Goal: Task Accomplishment & Management: Use online tool/utility

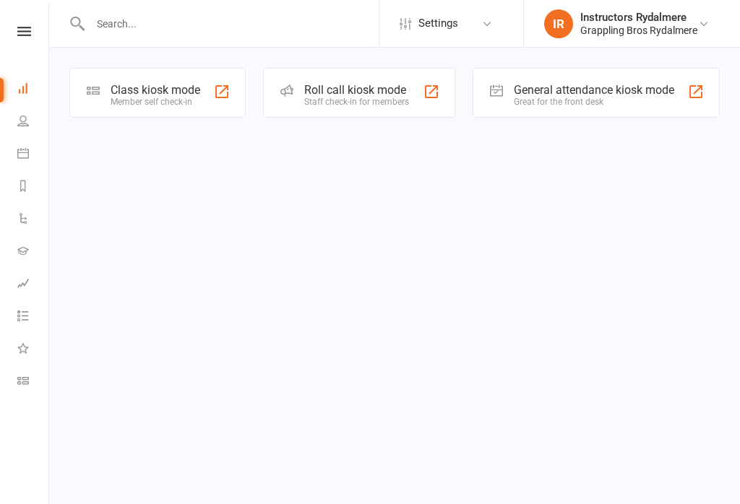
click at [167, 100] on div "Member self check-in" at bounding box center [156, 102] width 90 height 10
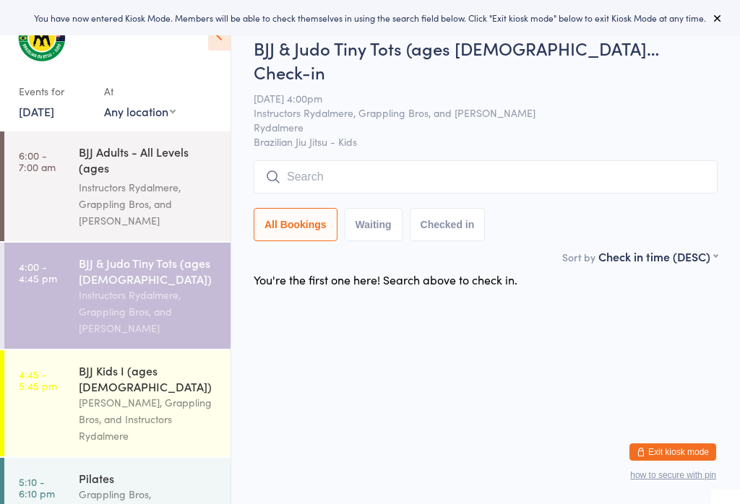
click at [356, 163] on input "search" at bounding box center [486, 176] width 464 height 33
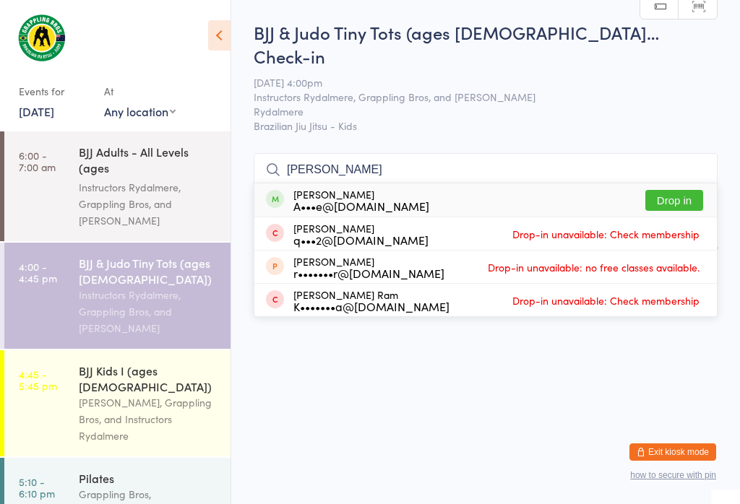
type input "[PERSON_NAME]"
click at [679, 190] on button "Drop in" at bounding box center [674, 200] width 58 height 21
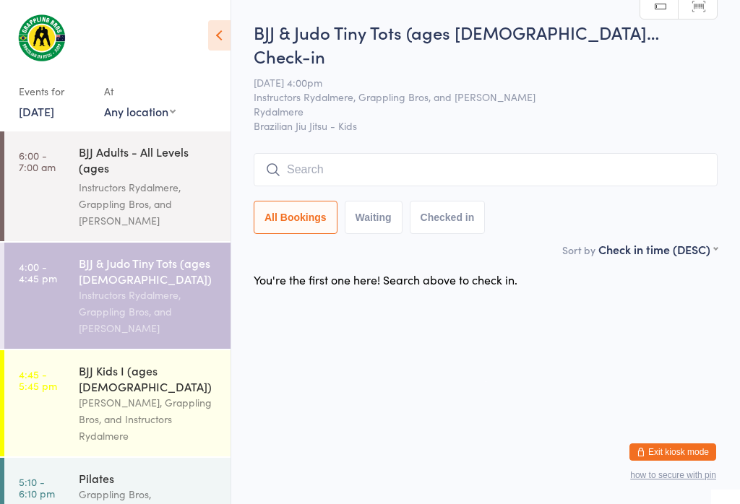
scroll to position [0, 0]
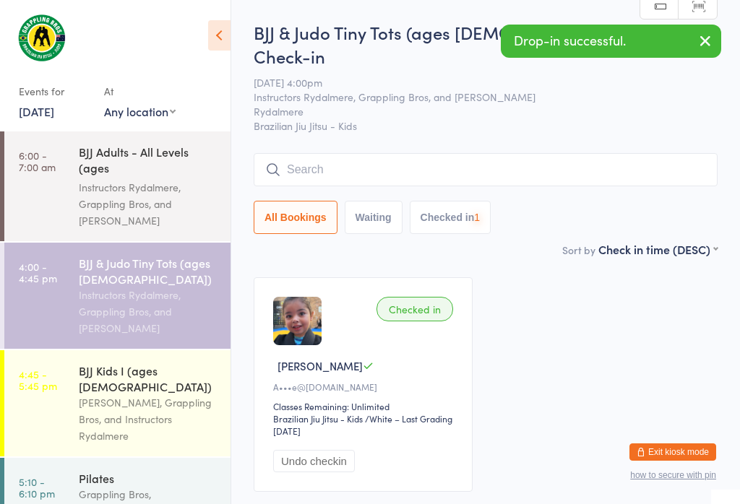
click at [349, 153] on input "search" at bounding box center [486, 169] width 464 height 33
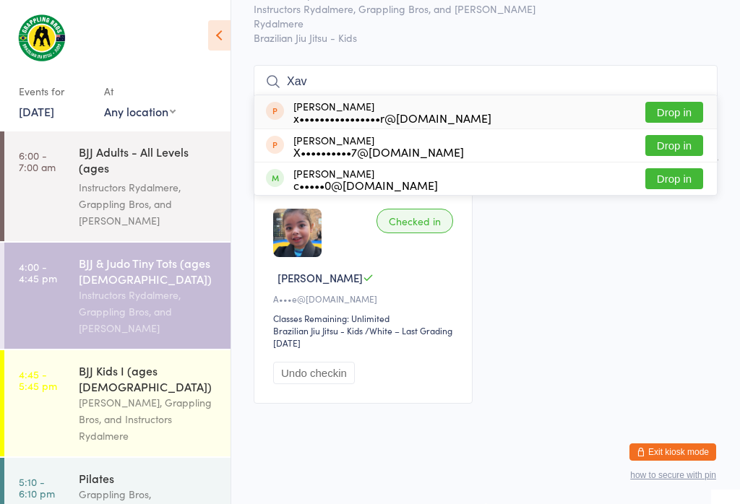
scroll to position [173, 0]
type input "Xav"
click at [672, 168] on button "Drop in" at bounding box center [674, 178] width 58 height 21
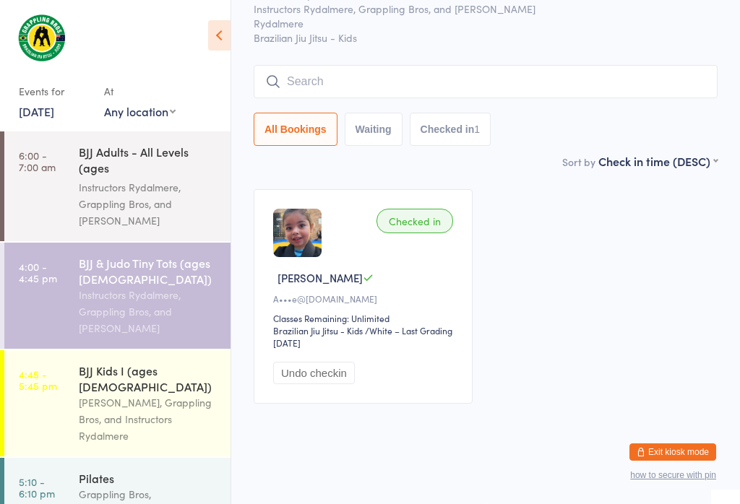
scroll to position [77, 0]
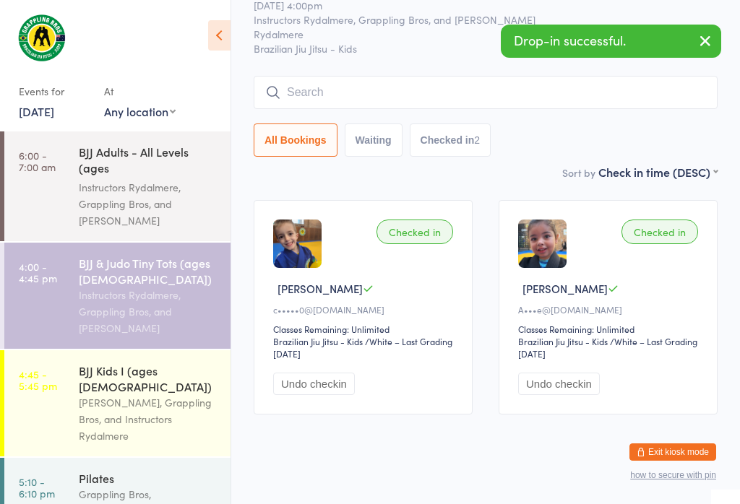
click at [389, 76] on input "search" at bounding box center [486, 92] width 464 height 33
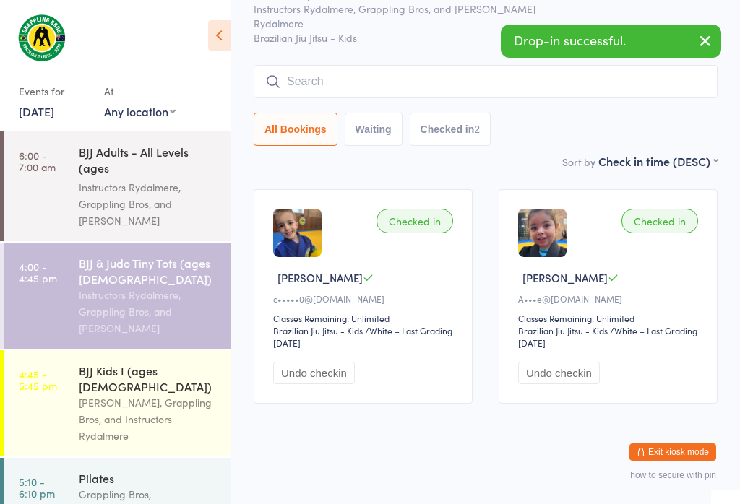
scroll to position [131, 0]
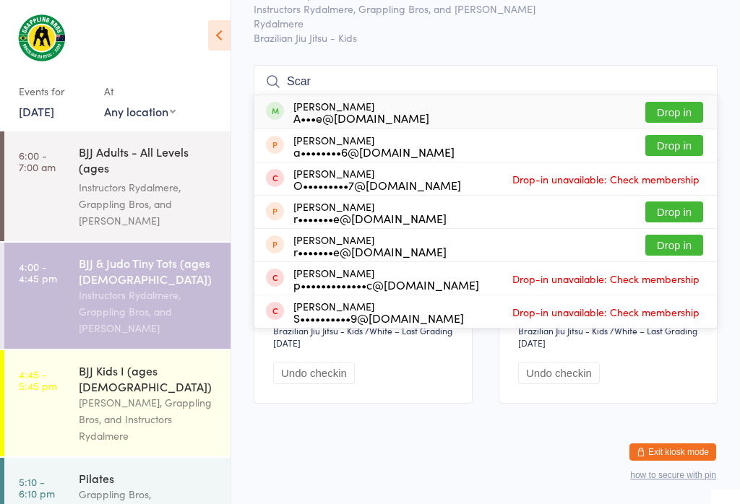
type input "Scar"
click at [683, 102] on button "Drop in" at bounding box center [674, 112] width 58 height 21
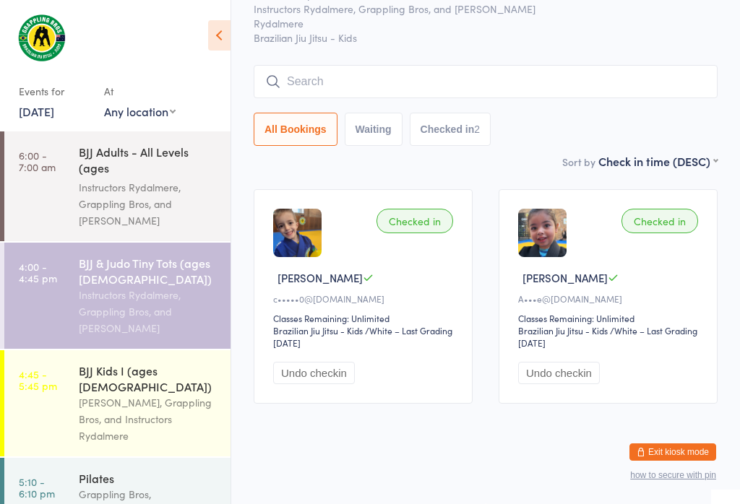
scroll to position [77, 0]
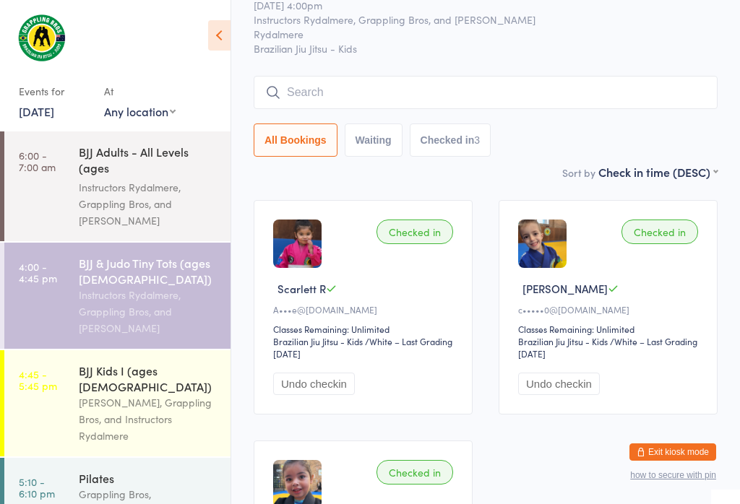
click at [431, 76] on input "search" at bounding box center [486, 92] width 464 height 33
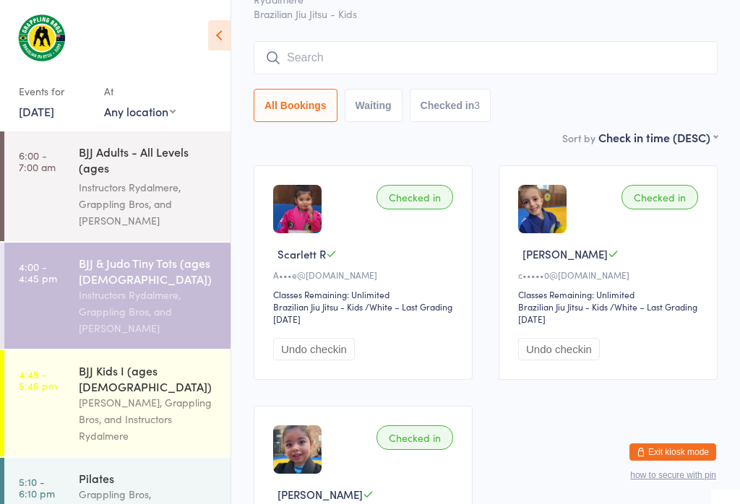
scroll to position [131, 0]
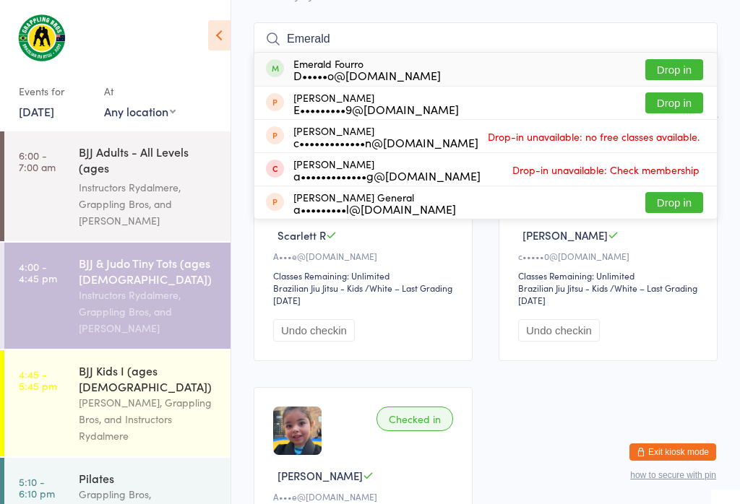
type input "Emerald"
click at [676, 59] on button "Drop in" at bounding box center [674, 69] width 58 height 21
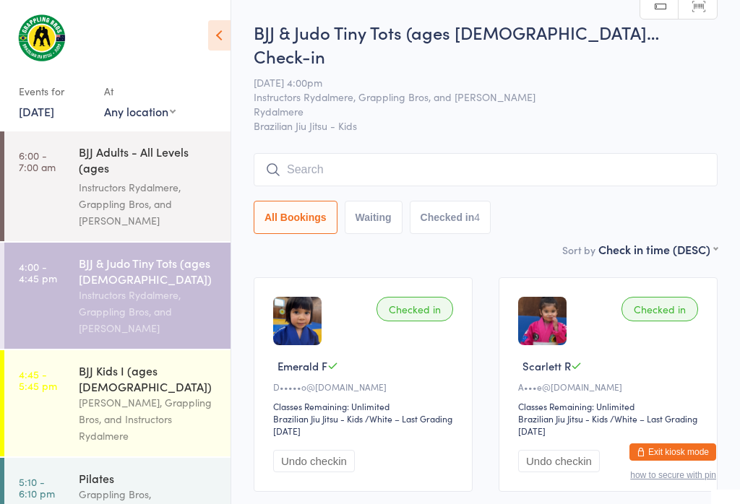
scroll to position [0, 0]
click at [394, 153] on input "search" at bounding box center [486, 169] width 464 height 33
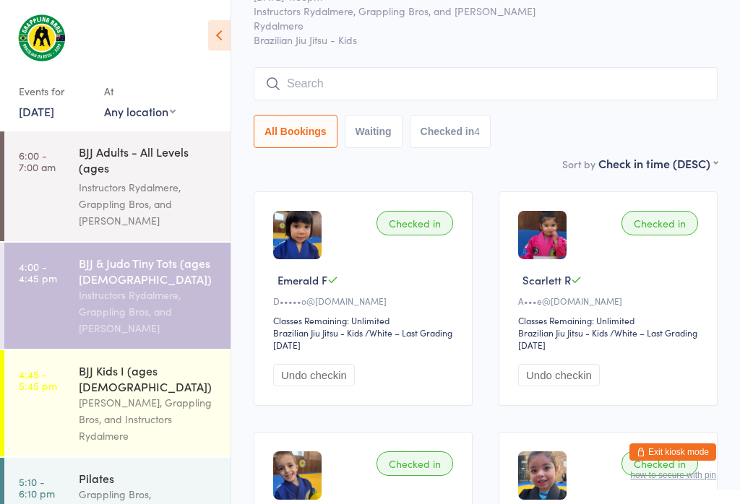
scroll to position [131, 0]
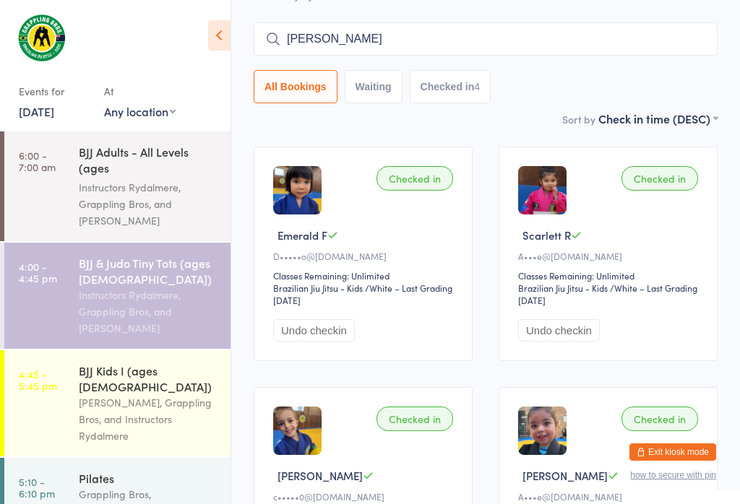
type input "[PERSON_NAME]"
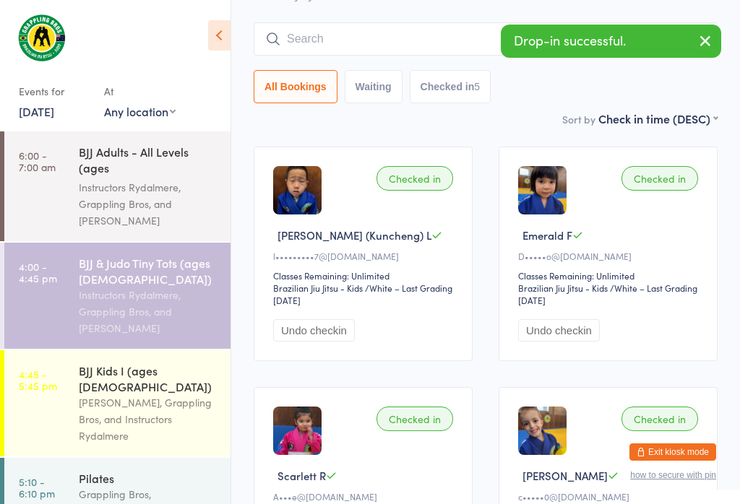
click at [363, 22] on input "search" at bounding box center [486, 38] width 464 height 33
type input "E"
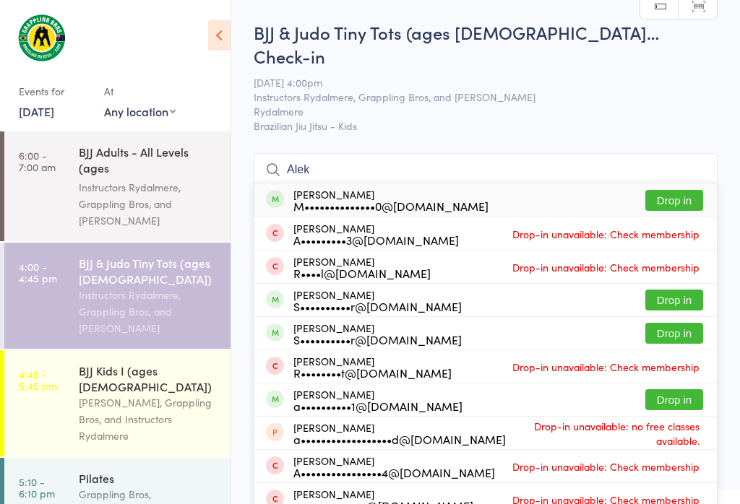
scroll to position [0, 0]
type input "Alek"
click at [671, 190] on button "Drop in" at bounding box center [674, 200] width 58 height 21
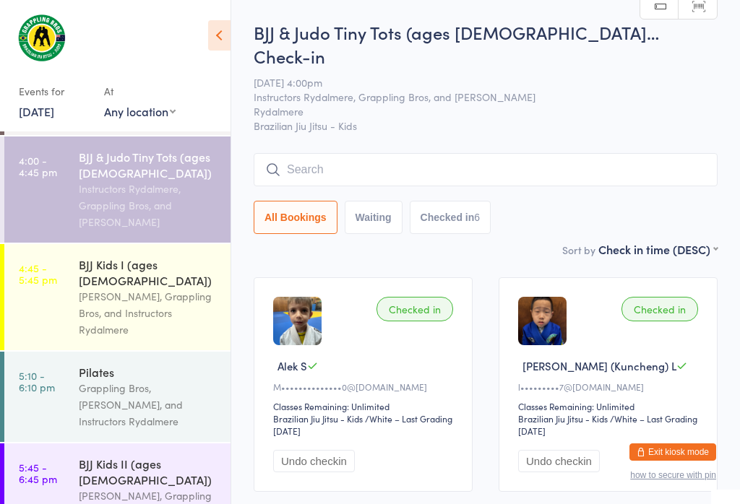
scroll to position [113, 0]
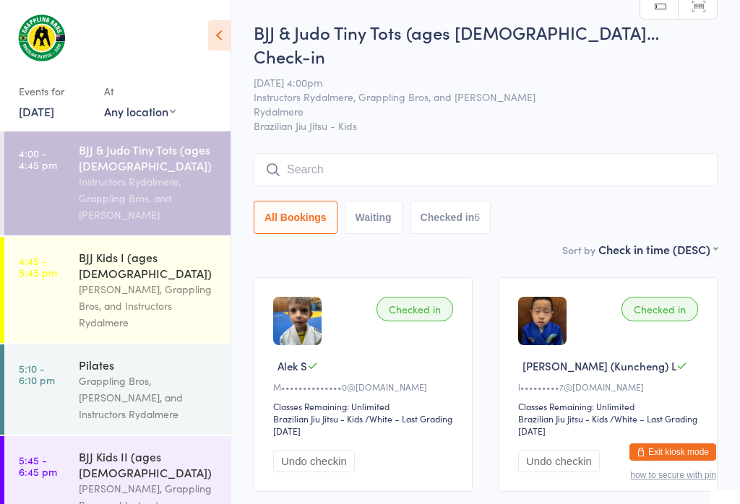
click at [158, 185] on div "Instructors Rydalmere, Grappling Bros, and [PERSON_NAME]" at bounding box center [148, 198] width 139 height 50
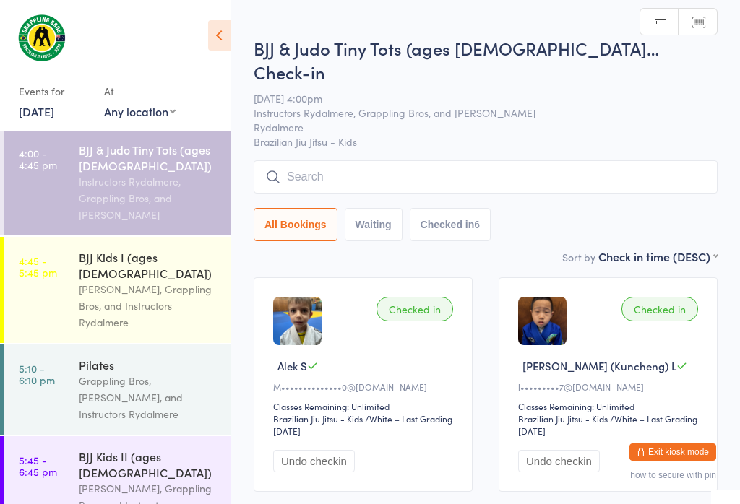
click at [150, 189] on div "Instructors Rydalmere, Grappling Bros, and [PERSON_NAME]" at bounding box center [148, 198] width 139 height 50
click at [387, 160] on input "search" at bounding box center [486, 176] width 464 height 33
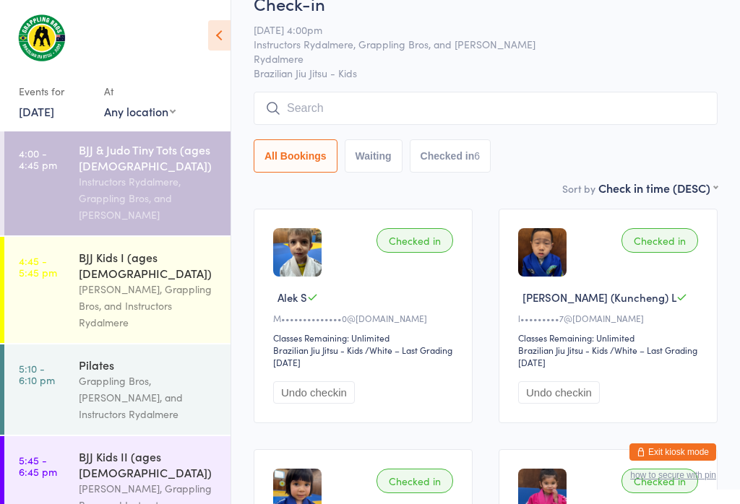
scroll to position [138, 0]
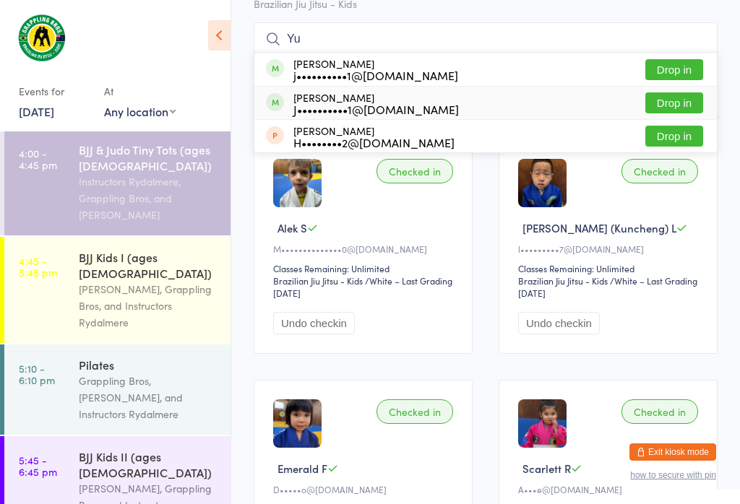
type input "Yu"
click at [669, 92] on button "Drop in" at bounding box center [674, 102] width 58 height 21
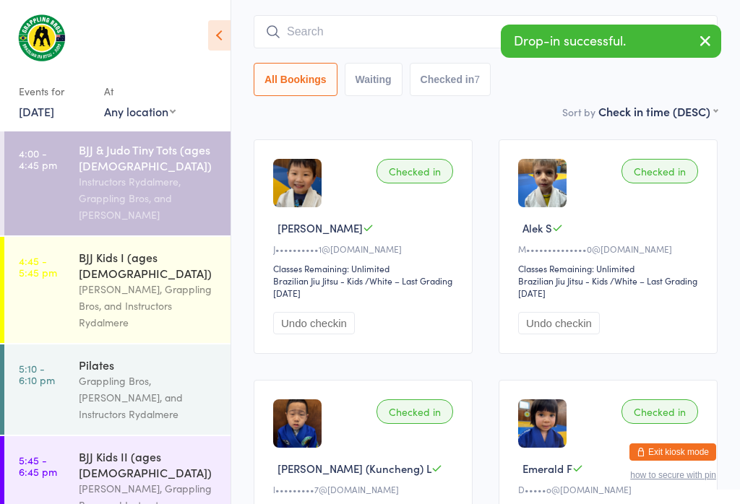
click at [418, 15] on input "search" at bounding box center [486, 31] width 464 height 33
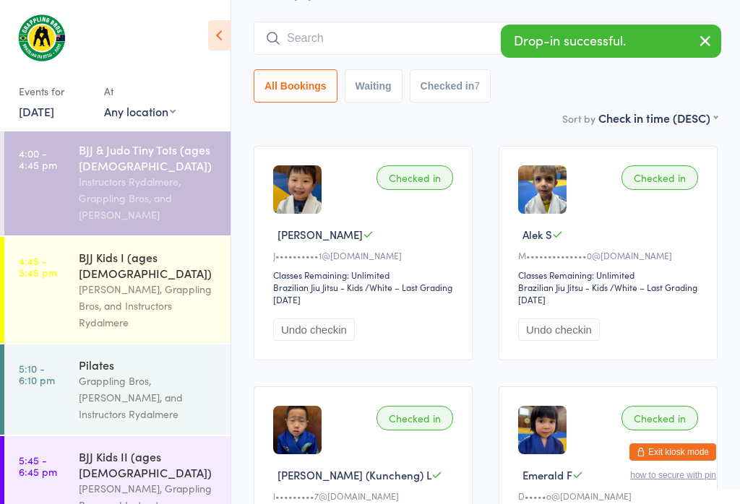
scroll to position [131, 0]
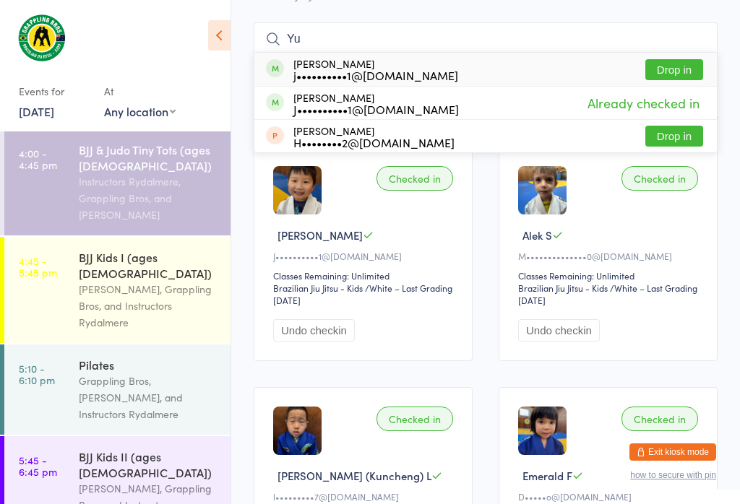
type input "Yu"
click at [704, 53] on div "[PERSON_NAME] j••••••••••1@[DOMAIN_NAME] Drop in" at bounding box center [485, 69] width 462 height 33
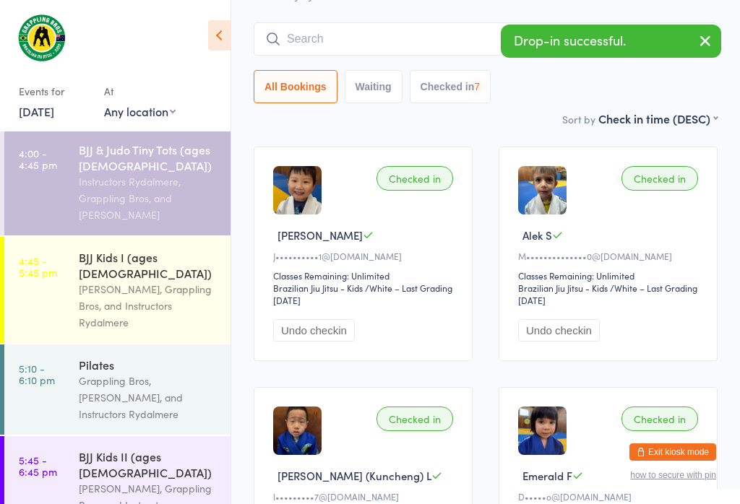
click at [689, 46] on button "button" at bounding box center [705, 41] width 32 height 33
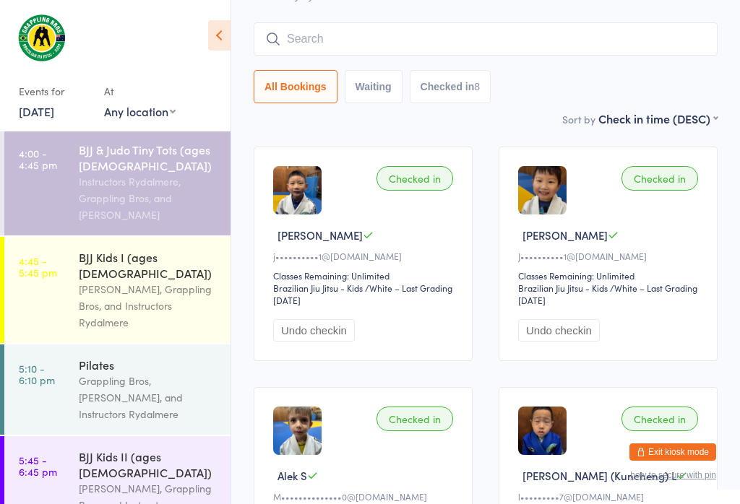
click at [424, 22] on input "search" at bounding box center [486, 38] width 464 height 33
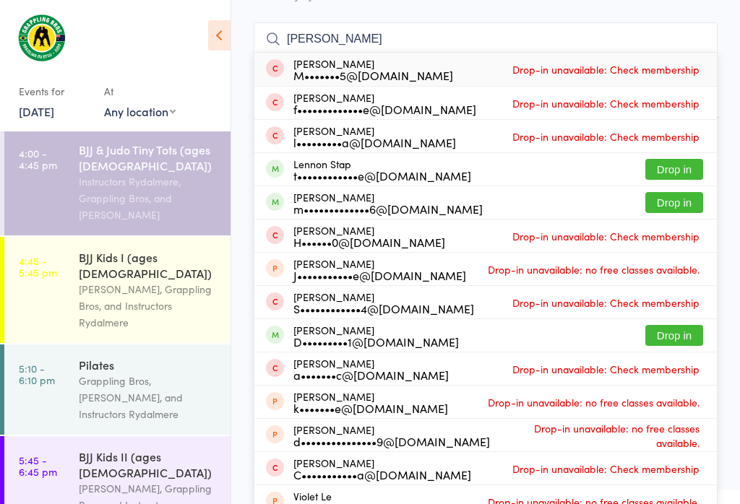
type input "[PERSON_NAME]"
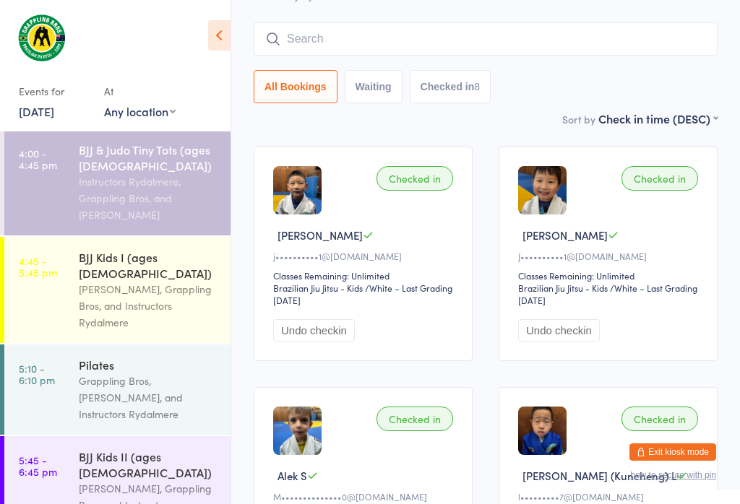
click at [514, 22] on input "search" at bounding box center [486, 38] width 464 height 33
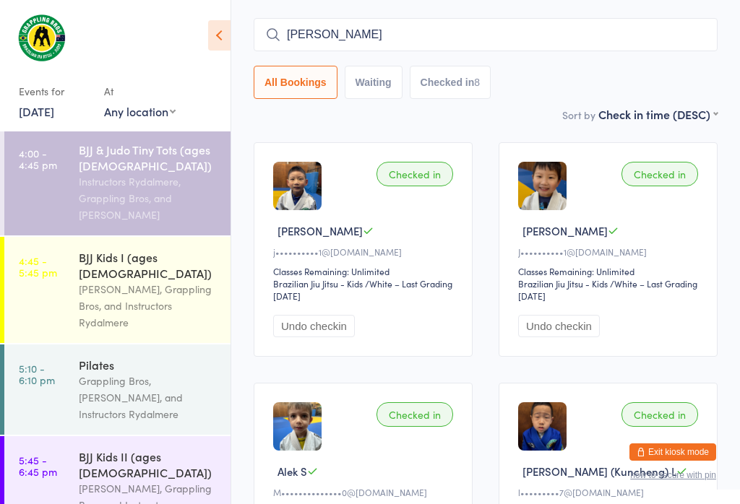
scroll to position [220, 0]
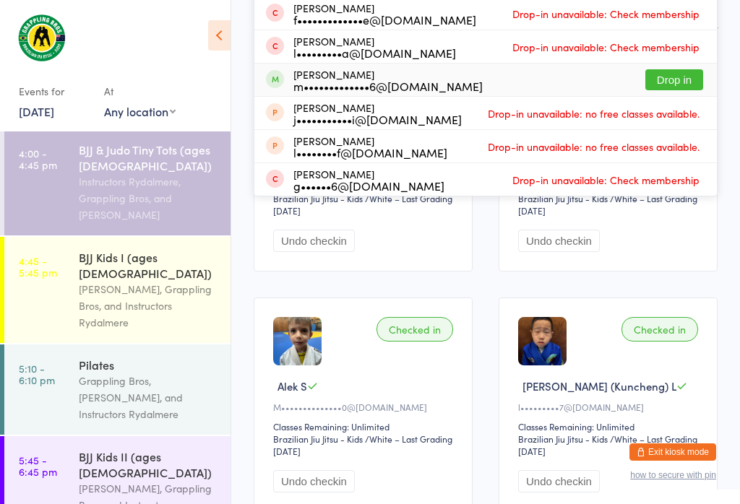
type input "[PERSON_NAME]"
click at [679, 69] on button "Drop in" at bounding box center [674, 79] width 58 height 21
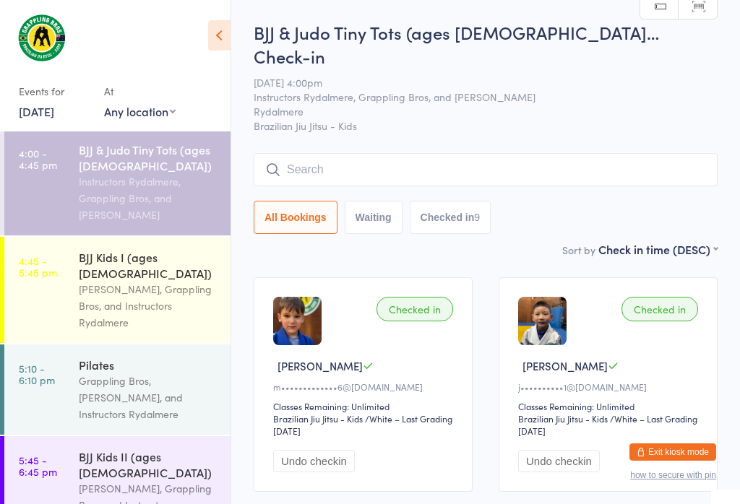
scroll to position [0, 0]
click at [577, 153] on input "search" at bounding box center [486, 169] width 464 height 33
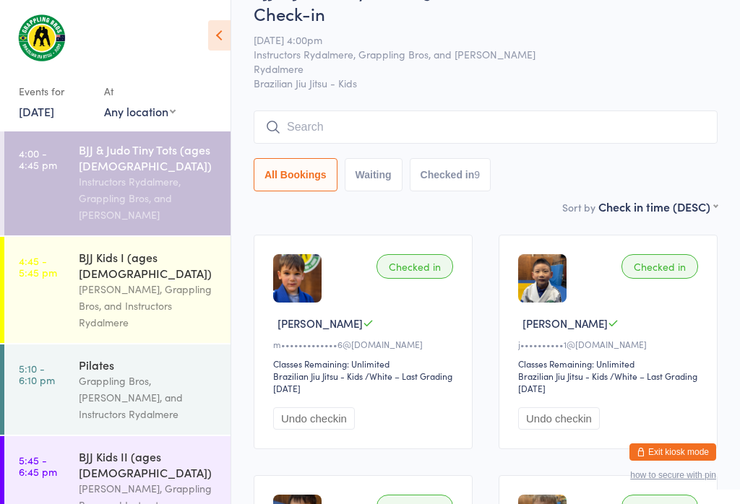
scroll to position [131, 0]
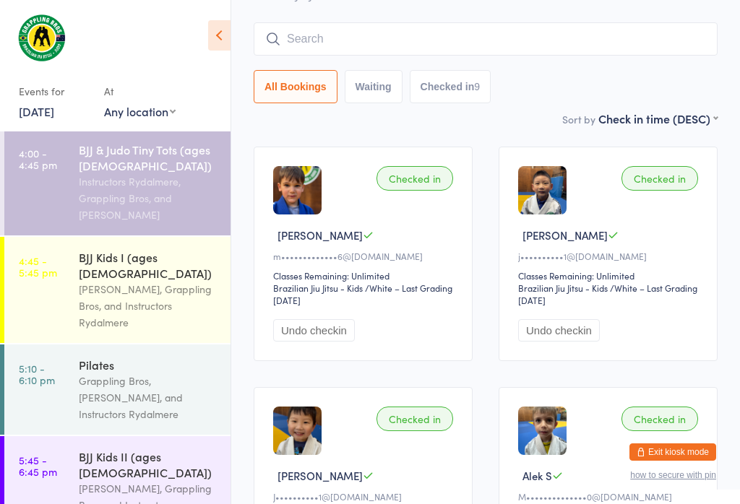
click at [48, 298] on link "4:45 - 5:45 pm BJJ Kids I (ages [DEMOGRAPHIC_DATA]) [PERSON_NAME], Grappling Br…" at bounding box center [117, 290] width 226 height 106
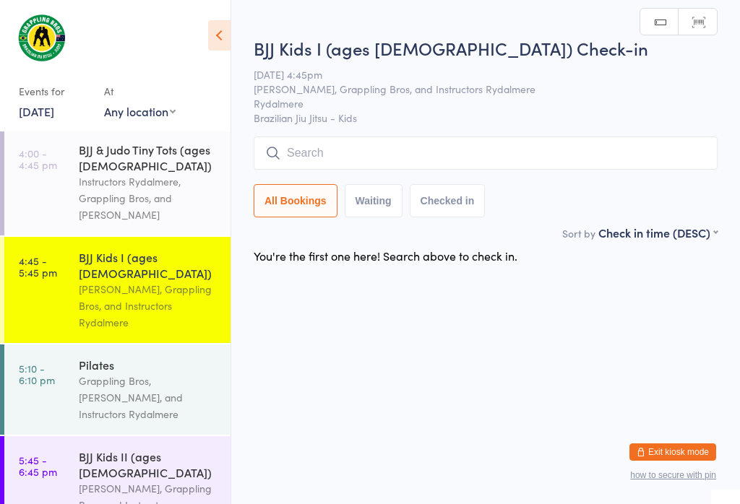
click at [652, 169] on input "search" at bounding box center [486, 153] width 464 height 33
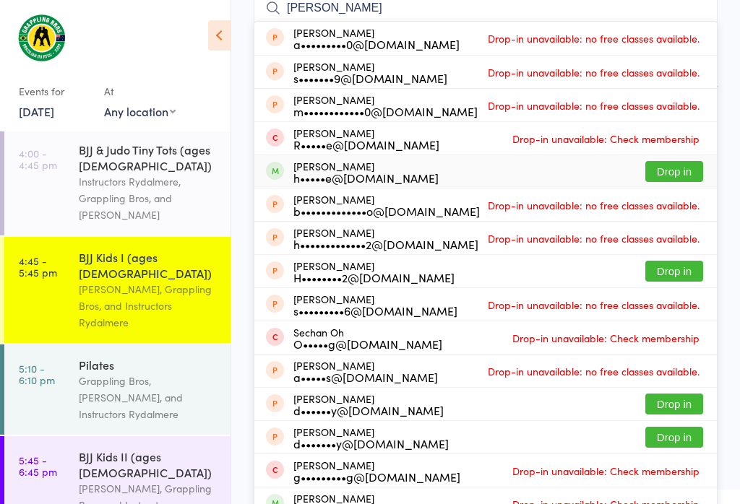
type input "[PERSON_NAME]"
click at [683, 176] on button "Drop in" at bounding box center [674, 171] width 58 height 21
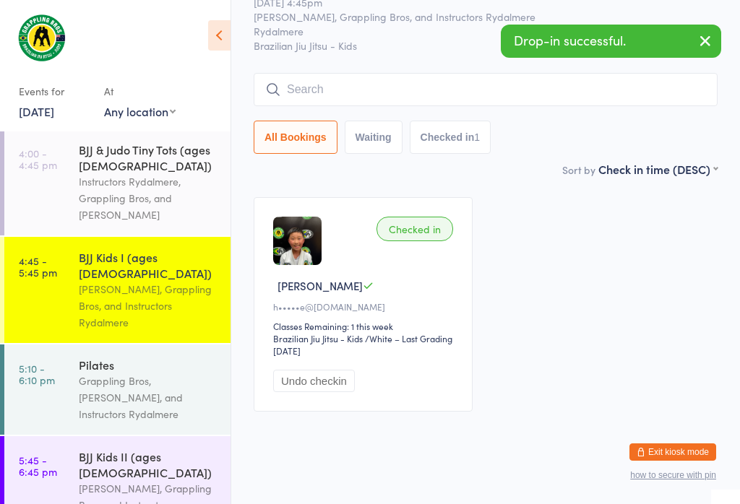
scroll to position [56, 0]
click at [477, 141] on button "Checked in 1" at bounding box center [451, 137] width 82 height 33
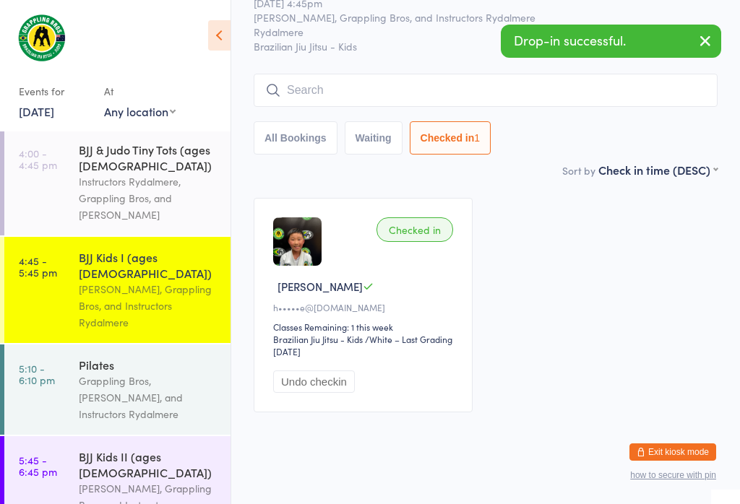
click at [286, 149] on button "All Bookings" at bounding box center [296, 137] width 84 height 33
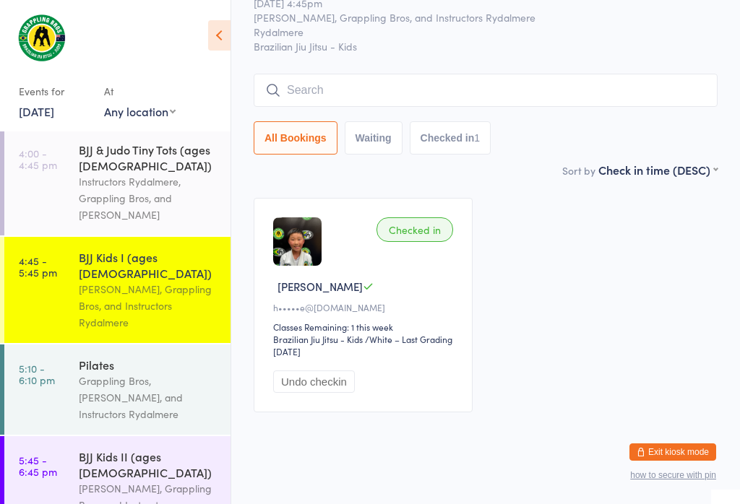
click at [412, 91] on input "search" at bounding box center [486, 90] width 464 height 33
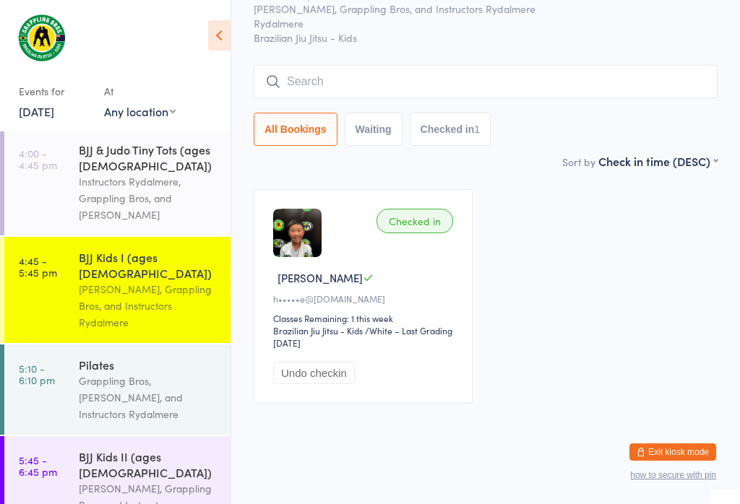
scroll to position [131, 0]
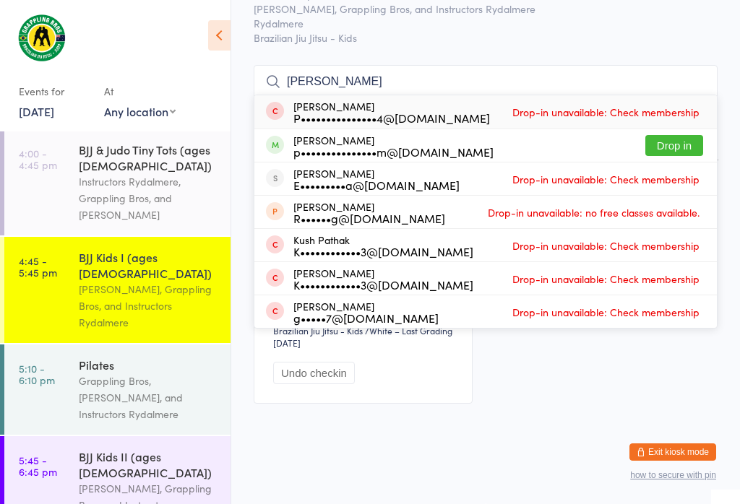
type input "[PERSON_NAME]"
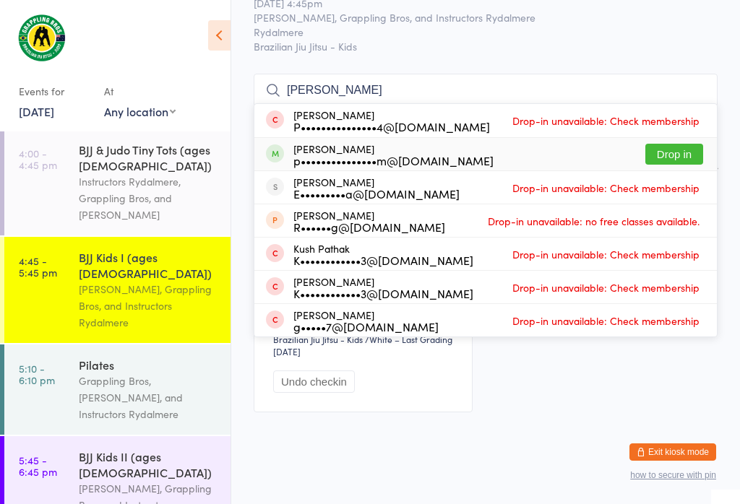
click at [694, 152] on button "Drop in" at bounding box center [674, 154] width 58 height 21
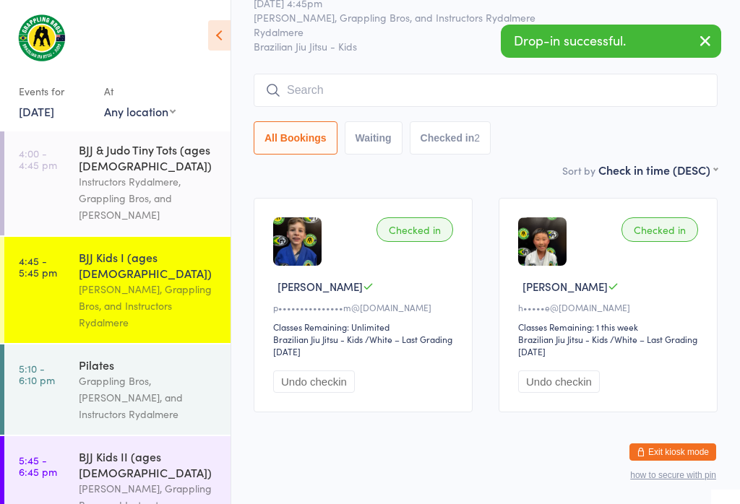
click at [539, 93] on input "search" at bounding box center [486, 90] width 464 height 33
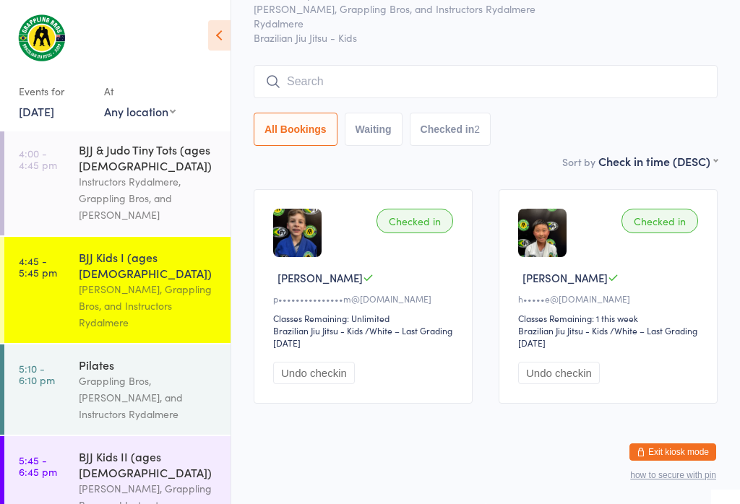
scroll to position [131, 0]
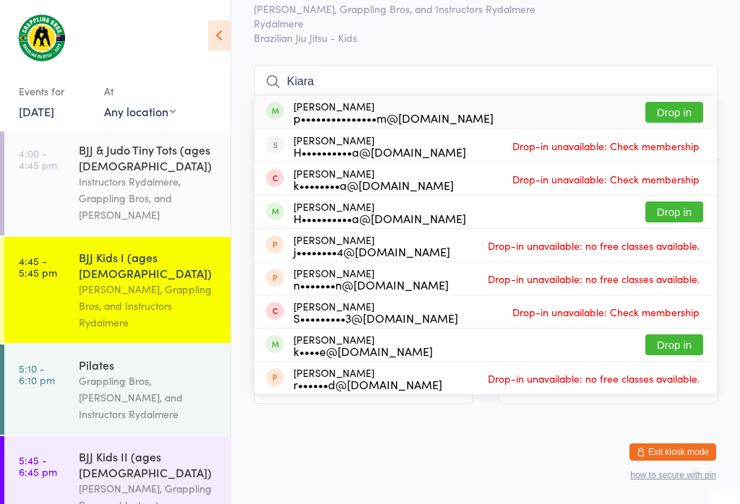
type input "Kiara"
click at [672, 102] on button "Drop in" at bounding box center [674, 112] width 58 height 21
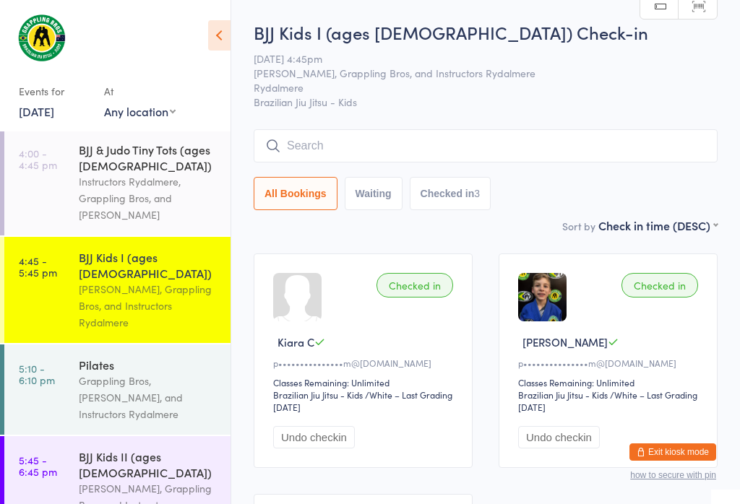
scroll to position [0, 0]
click at [387, 144] on input "search" at bounding box center [486, 145] width 464 height 33
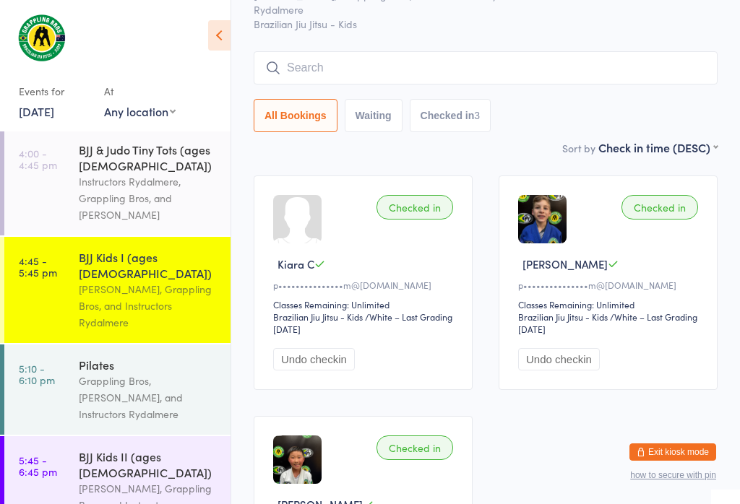
scroll to position [131, 0]
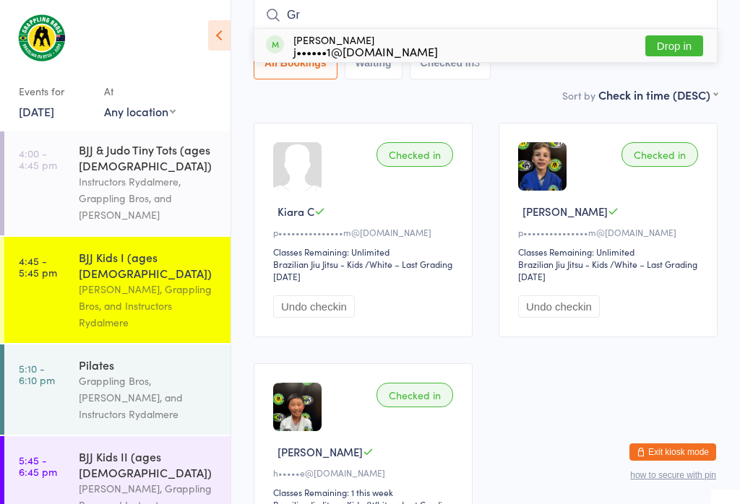
type input "G"
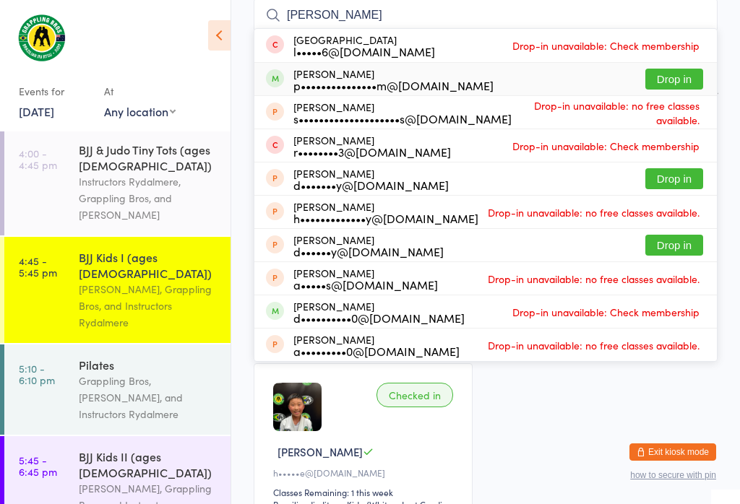
type input "[PERSON_NAME]"
click at [674, 75] on button "Drop in" at bounding box center [674, 79] width 58 height 21
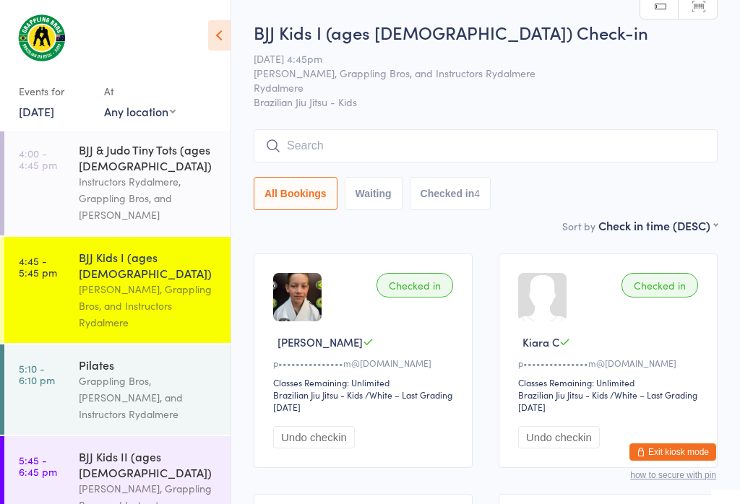
scroll to position [0, 0]
click at [281, 142] on input "search" at bounding box center [486, 145] width 464 height 33
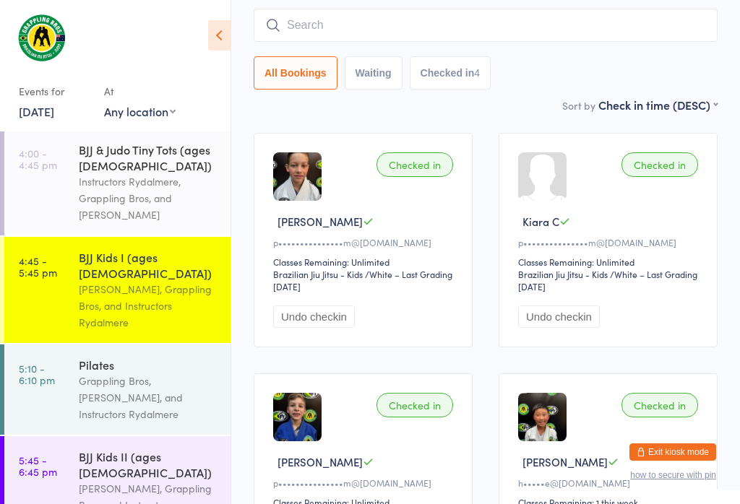
scroll to position [131, 0]
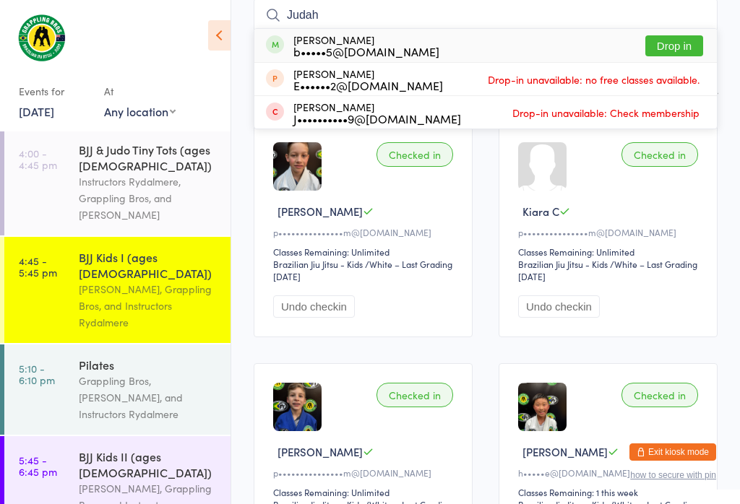
type input "Judah"
click at [681, 41] on button "Drop in" at bounding box center [674, 45] width 58 height 21
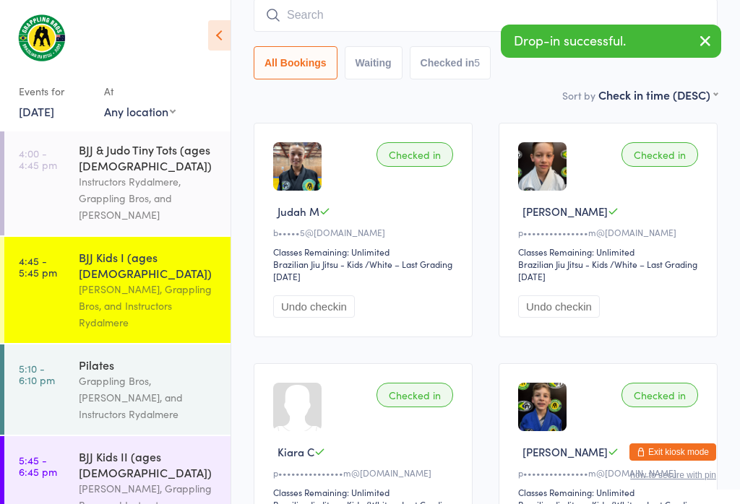
click at [420, 12] on input "search" at bounding box center [486, 15] width 464 height 33
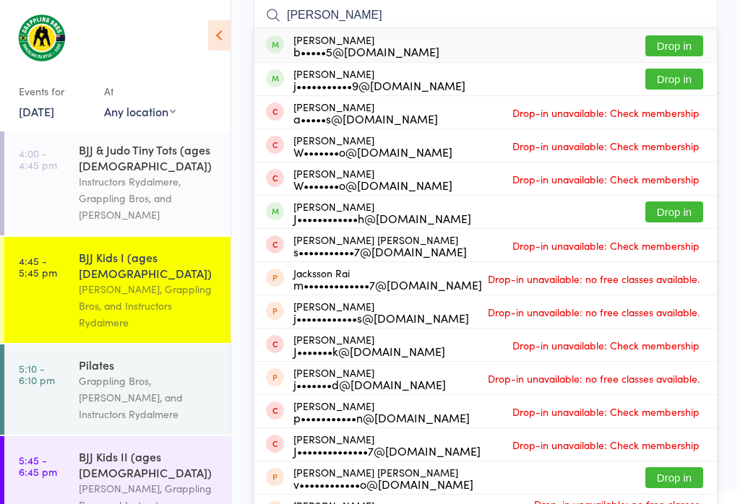
type input "[PERSON_NAME]"
click at [681, 39] on button "Drop in" at bounding box center [674, 45] width 58 height 21
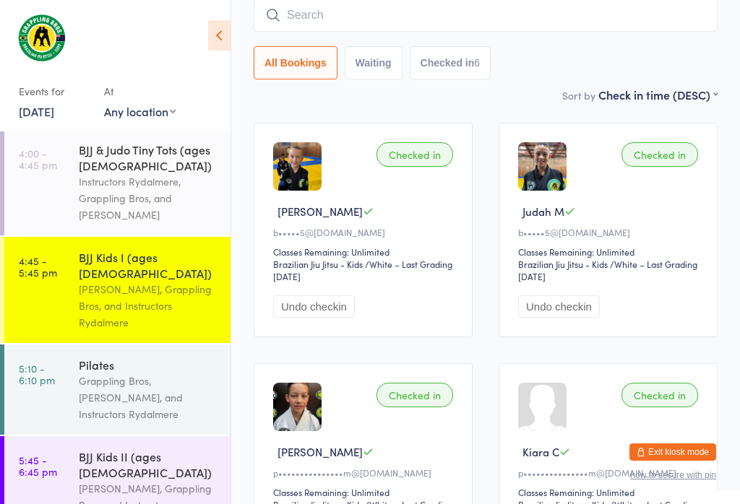
click at [423, 14] on input "search" at bounding box center [486, 15] width 464 height 33
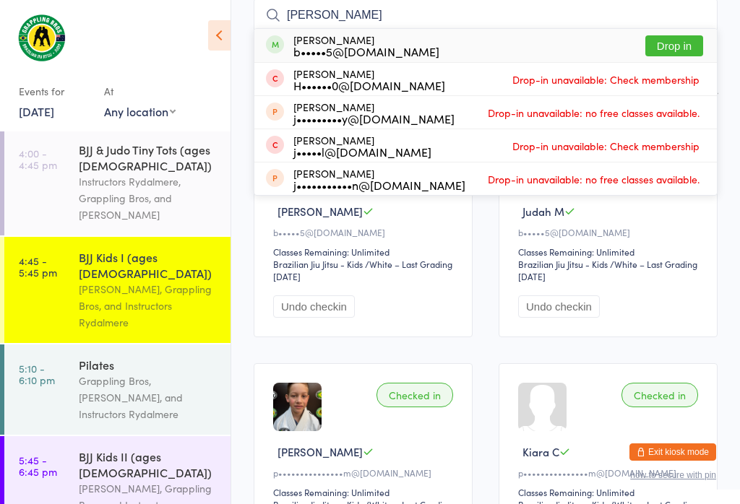
type input "[PERSON_NAME]"
click at [680, 46] on button "Drop in" at bounding box center [674, 45] width 58 height 21
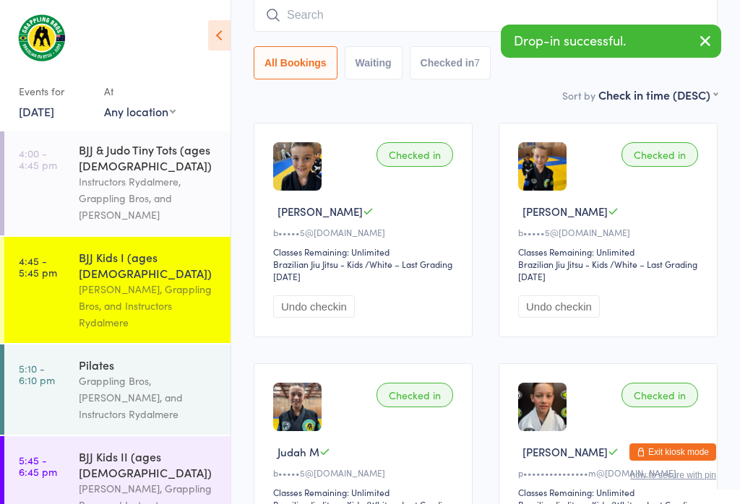
click at [410, 11] on input "search" at bounding box center [486, 15] width 464 height 33
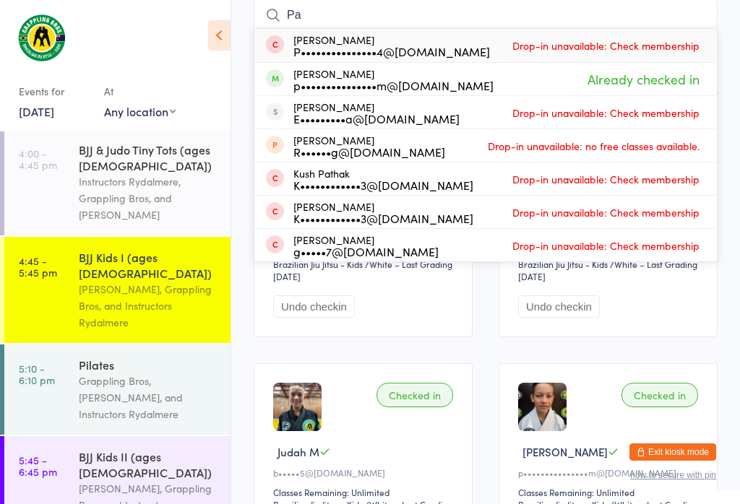
type input "P"
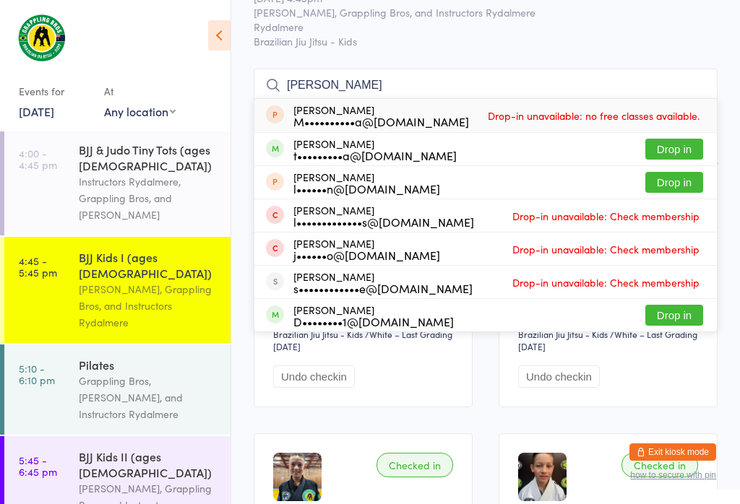
scroll to position [60, 0]
type input "[PERSON_NAME]"
click at [338, 142] on div "[PERSON_NAME] t•••••••••a@[DOMAIN_NAME]" at bounding box center [374, 150] width 163 height 23
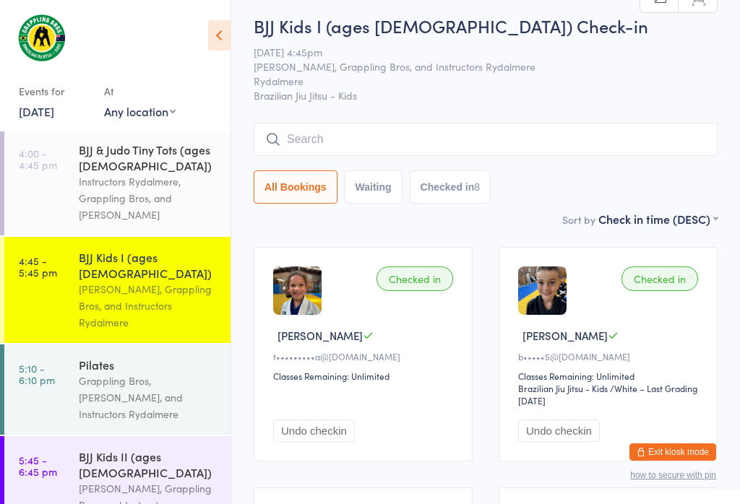
scroll to position [12, 0]
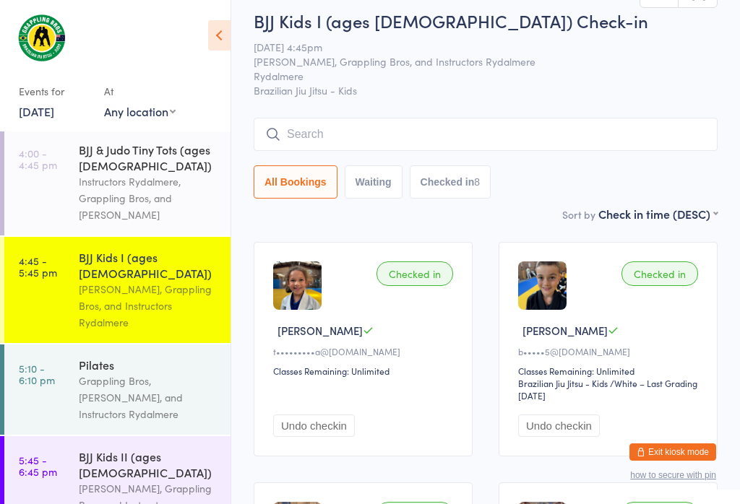
click at [405, 129] on input "search" at bounding box center [486, 134] width 464 height 33
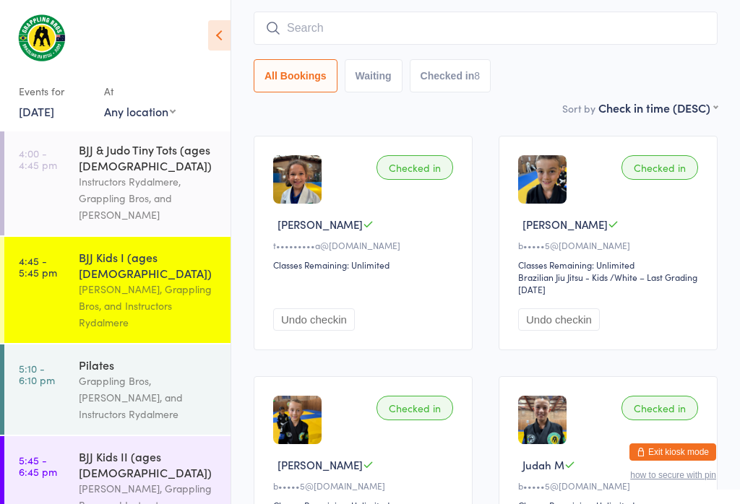
scroll to position [131, 0]
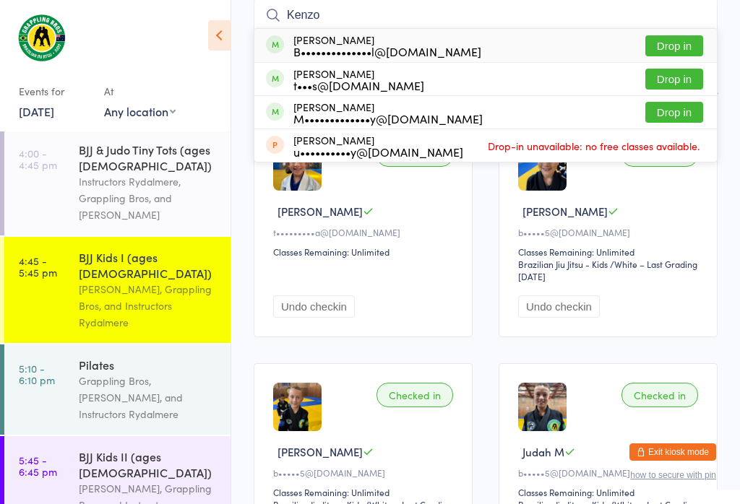
type input "Kenzo"
click at [324, 43] on div "[PERSON_NAME] Costa B••••••••••••••l@[DOMAIN_NAME]" at bounding box center [387, 45] width 188 height 23
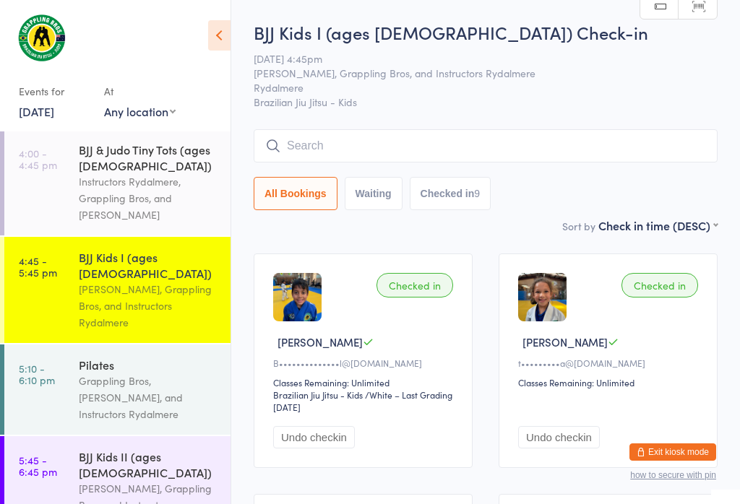
scroll to position [0, 0]
click at [327, 133] on input "search" at bounding box center [486, 145] width 464 height 33
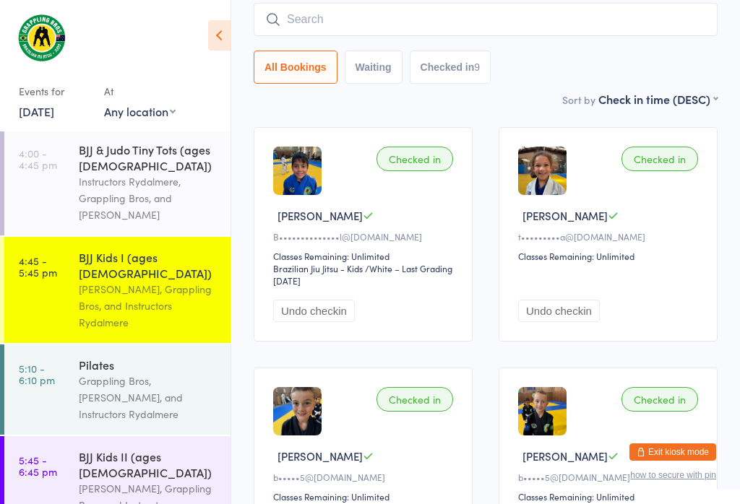
scroll to position [131, 0]
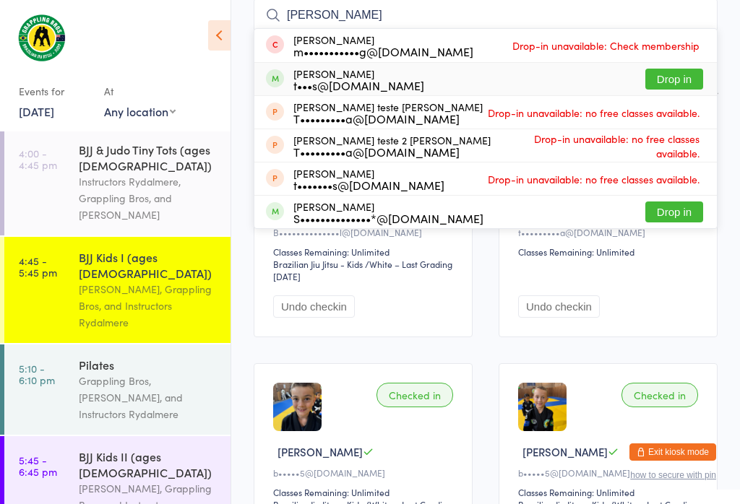
type input "[PERSON_NAME]"
click at [332, 79] on div "t•••s@[DOMAIN_NAME]" at bounding box center [358, 85] width 131 height 12
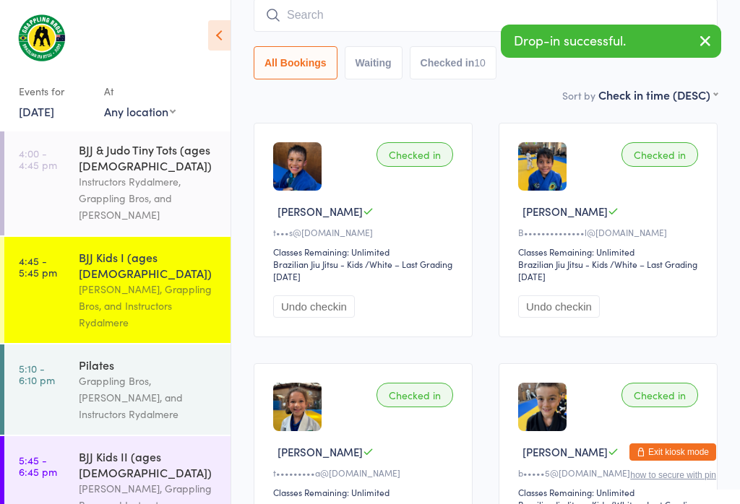
click at [350, 7] on input "search" at bounding box center [486, 15] width 464 height 33
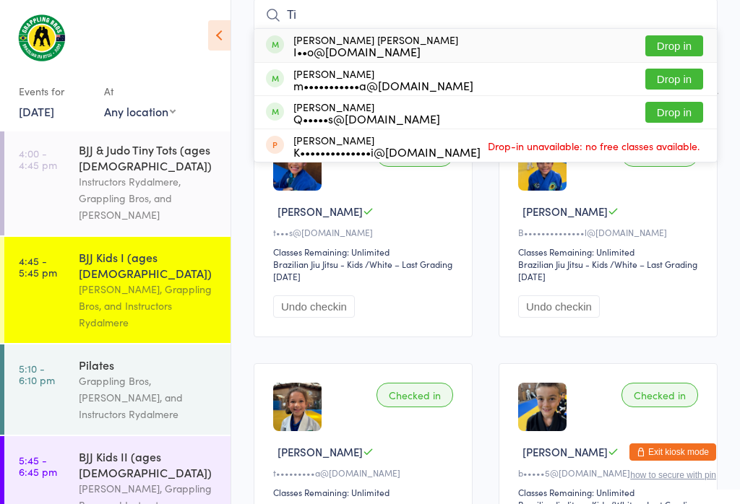
type input "T"
type input "tiana"
click at [681, 40] on button "Drop in" at bounding box center [674, 45] width 58 height 21
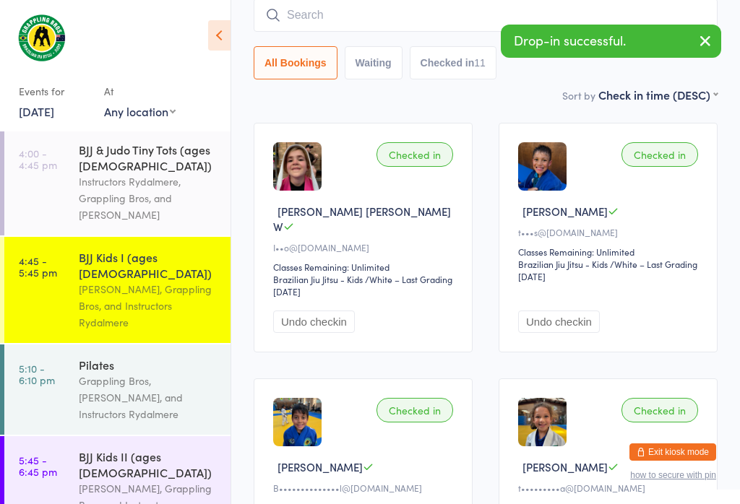
click at [701, 35] on icon "button" at bounding box center [704, 41] width 17 height 18
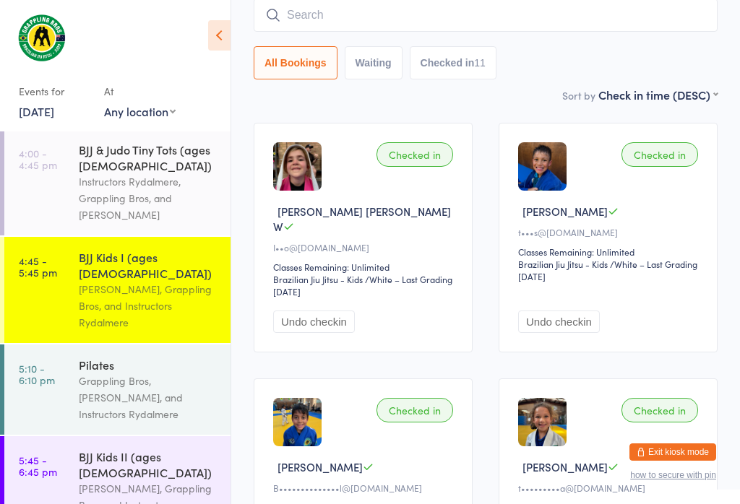
click at [333, 17] on input "search" at bounding box center [486, 15] width 464 height 33
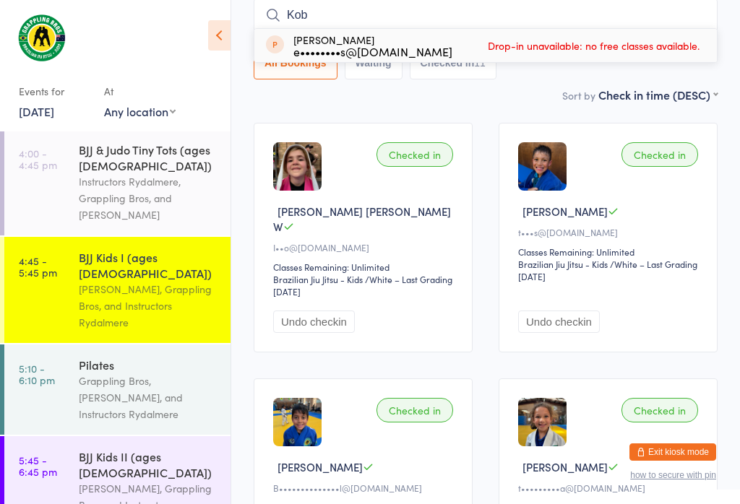
type input "Kobe"
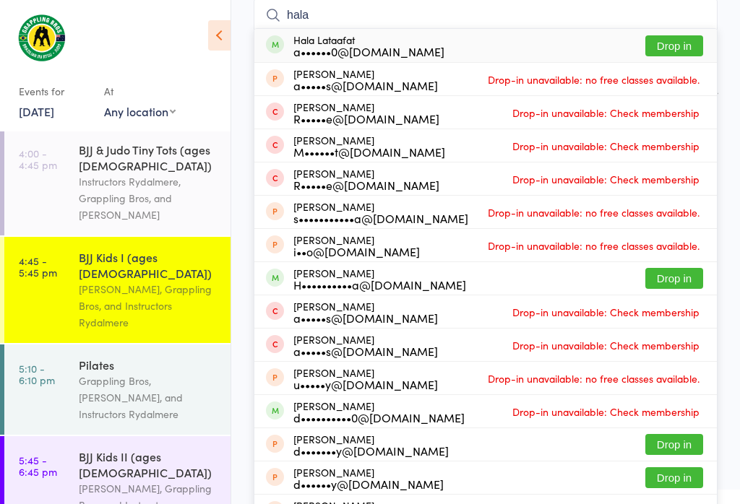
type input "hala"
click at [670, 46] on button "Drop in" at bounding box center [674, 45] width 58 height 21
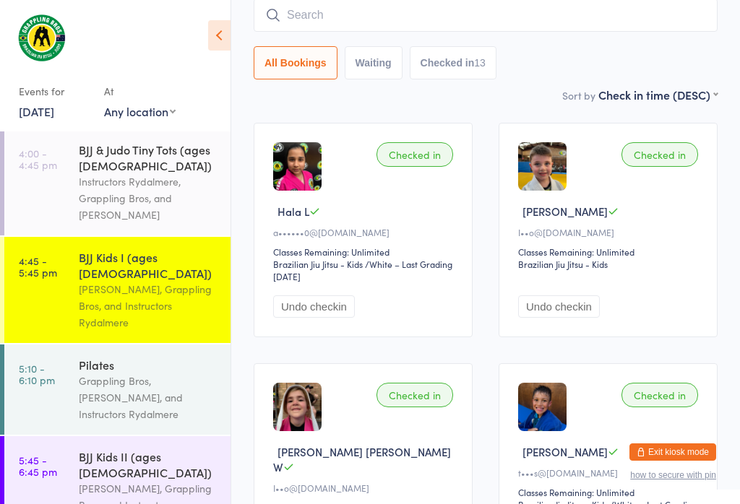
click at [349, 17] on input "search" at bounding box center [486, 15] width 464 height 33
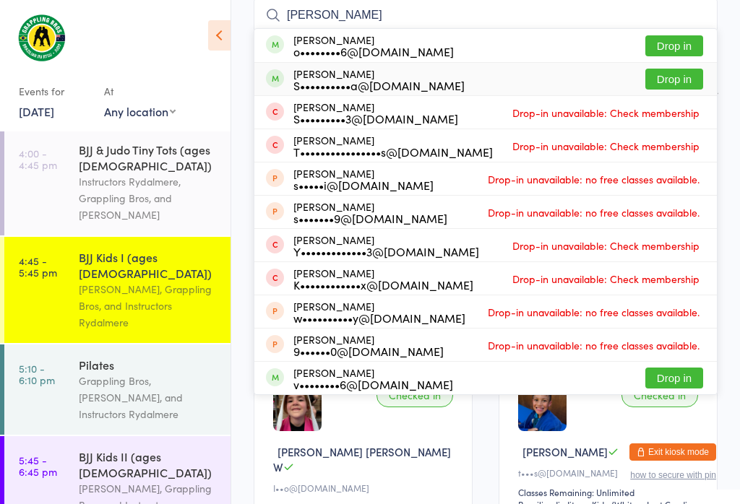
type input "[PERSON_NAME]"
click at [381, 81] on div "S••••••••••a@[DOMAIN_NAME]" at bounding box center [378, 85] width 171 height 12
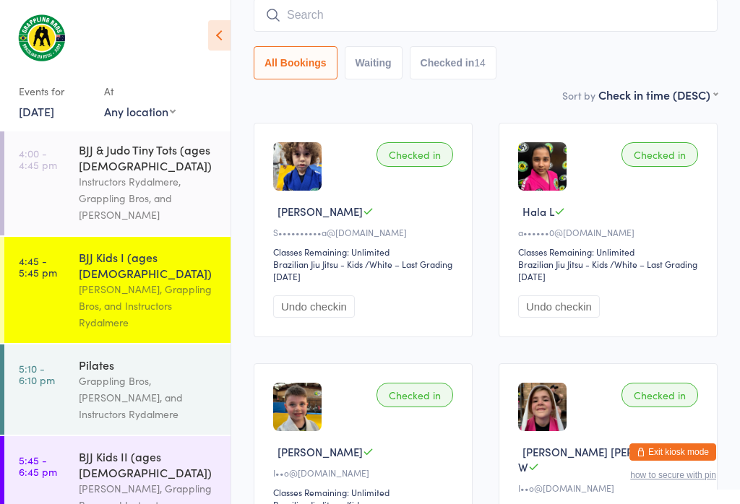
click at [405, 8] on input "search" at bounding box center [486, 15] width 464 height 33
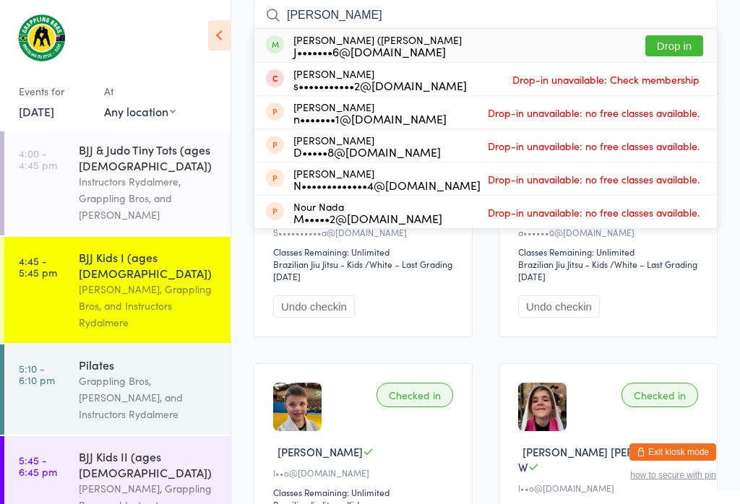
type input "[PERSON_NAME]"
click at [675, 49] on button "Drop in" at bounding box center [674, 45] width 58 height 21
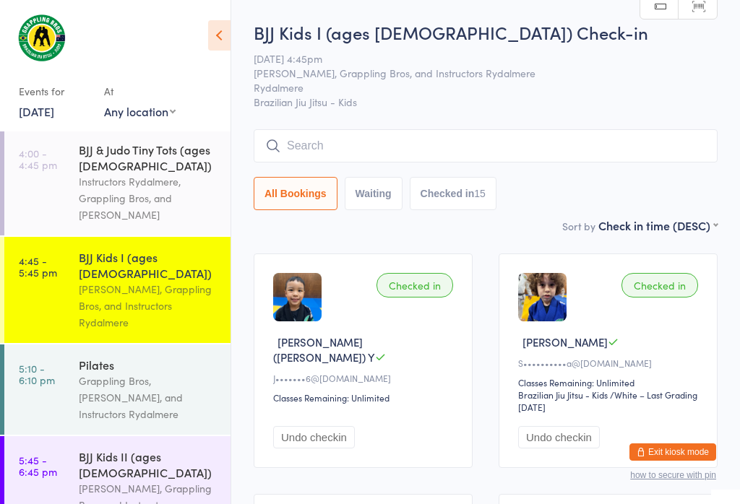
scroll to position [0, 0]
click at [412, 162] on input "search" at bounding box center [486, 145] width 464 height 33
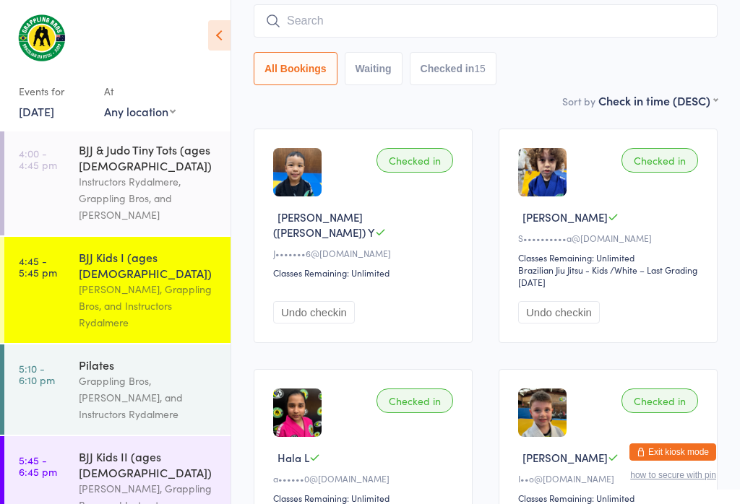
scroll to position [131, 0]
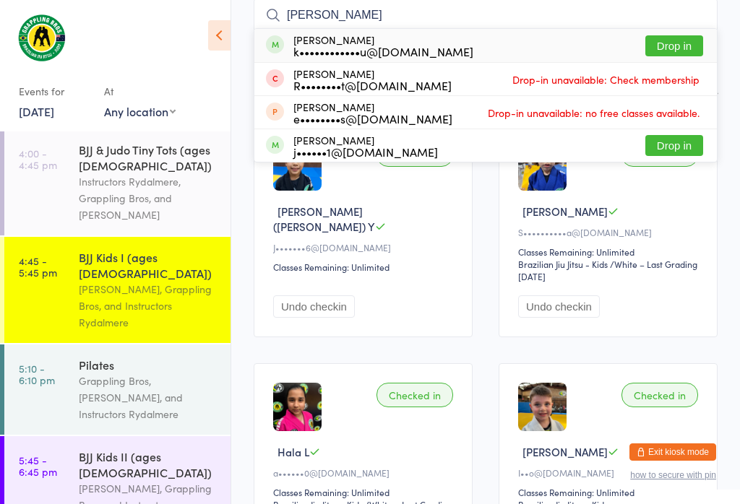
type input "[PERSON_NAME]"
click at [681, 44] on button "Drop in" at bounding box center [674, 45] width 58 height 21
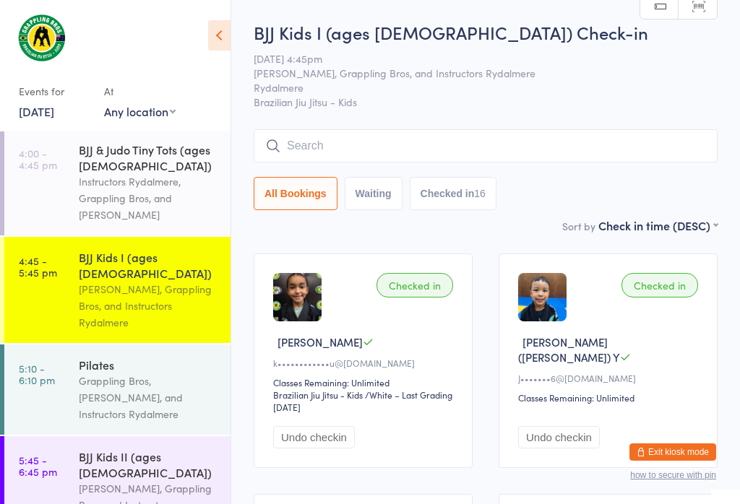
scroll to position [0, 0]
click at [414, 145] on input "search" at bounding box center [486, 145] width 464 height 33
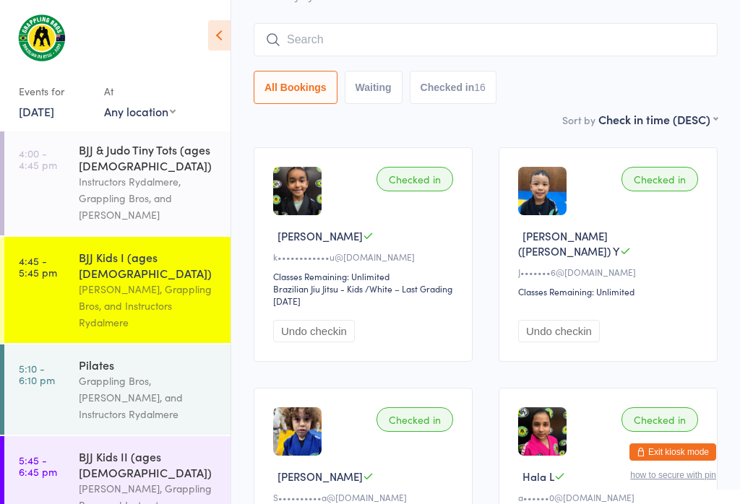
scroll to position [131, 0]
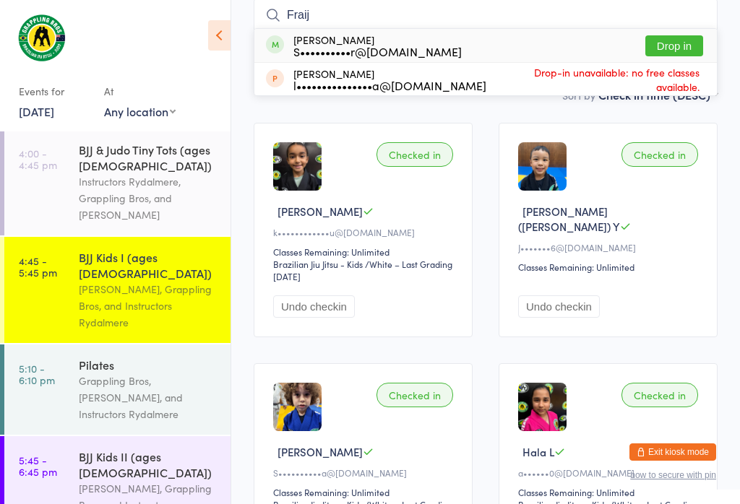
type input "Fraij"
click at [692, 37] on button "Drop in" at bounding box center [674, 45] width 58 height 21
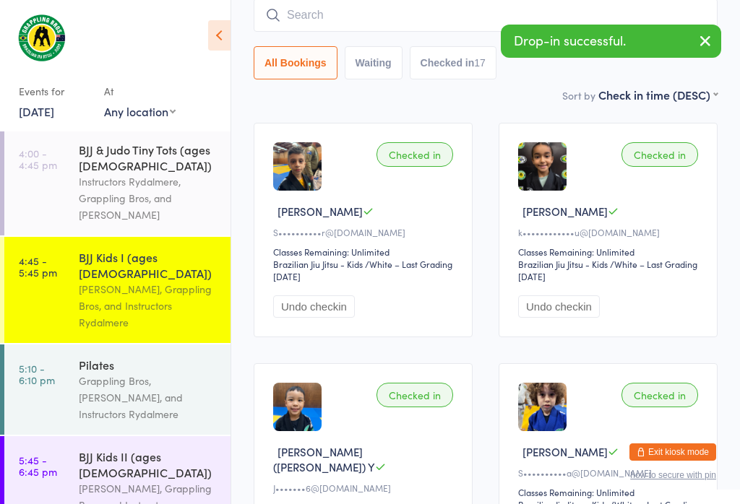
click at [413, 16] on input "search" at bounding box center [486, 15] width 464 height 33
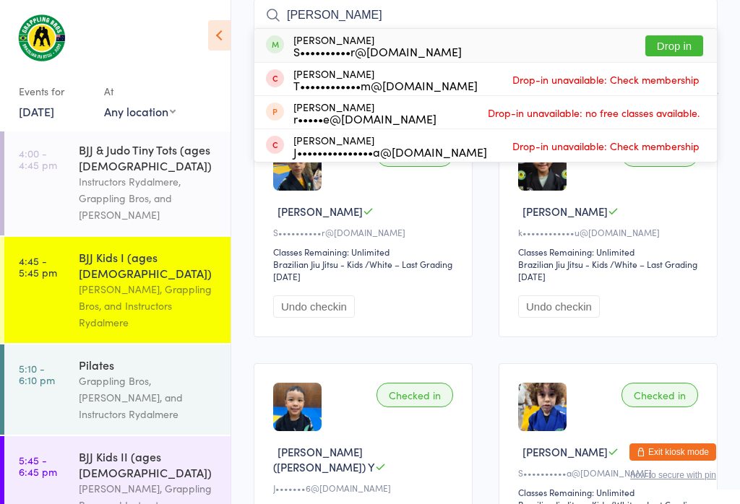
type input "[PERSON_NAME]"
click at [701, 42] on button "Drop in" at bounding box center [674, 45] width 58 height 21
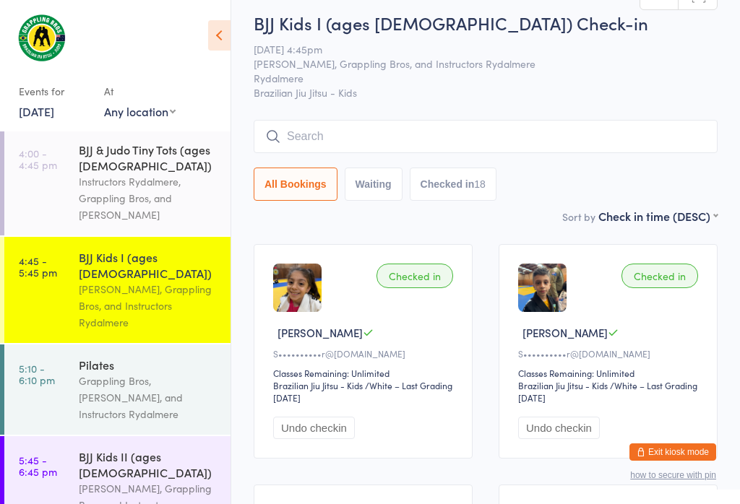
scroll to position [10, 0]
click at [465, 184] on button "Checked in 18" at bounding box center [453, 183] width 87 height 33
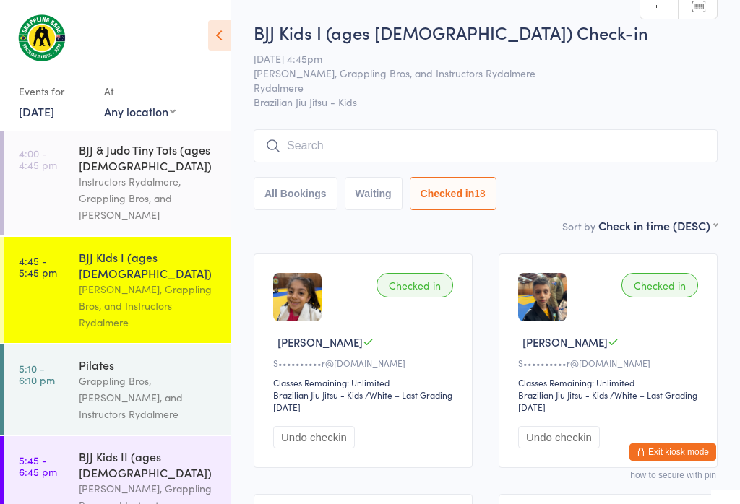
scroll to position [0, 0]
click at [310, 206] on button "All Bookings" at bounding box center [296, 193] width 84 height 33
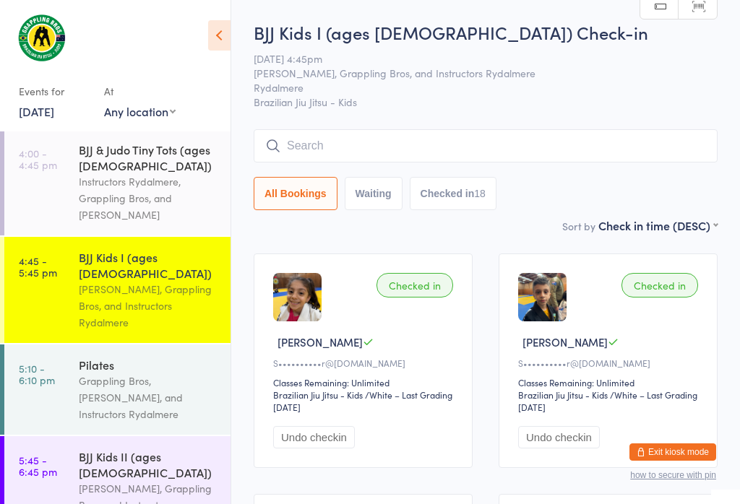
click at [375, 194] on button "Waiting" at bounding box center [374, 193] width 58 height 33
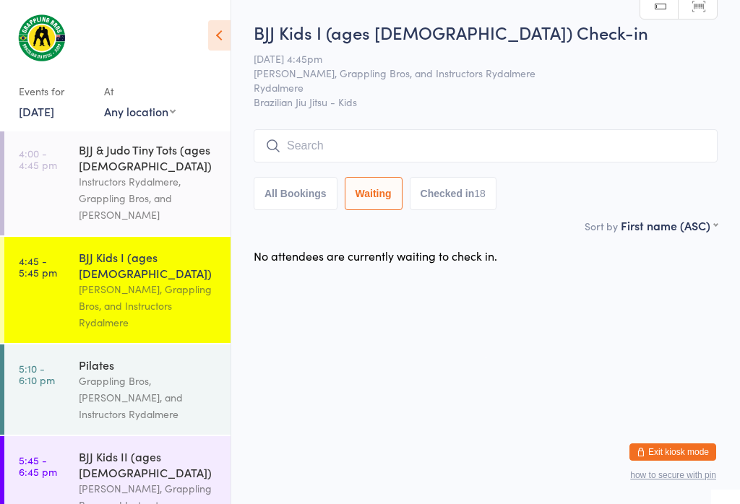
click at [284, 191] on button "All Bookings" at bounding box center [296, 193] width 84 height 33
select select "5"
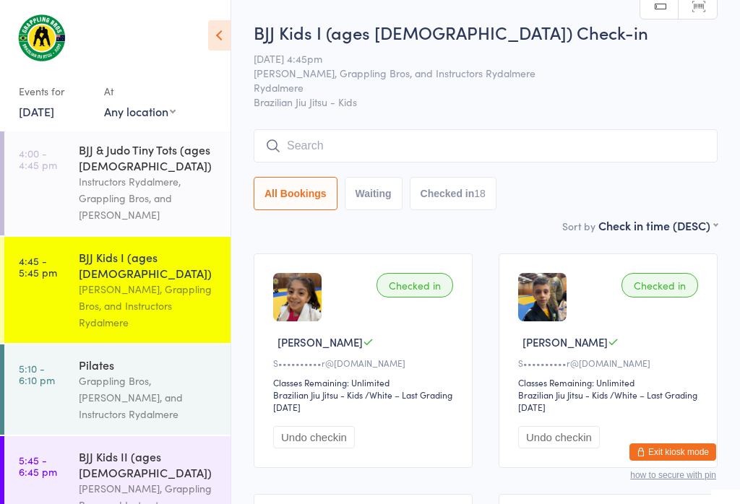
click at [44, 382] on link "5:10 - 6:10 pm Pilates Grappling Bros, [DEMOGRAPHIC_DATA][PERSON_NAME], and Ins…" at bounding box center [117, 390] width 226 height 90
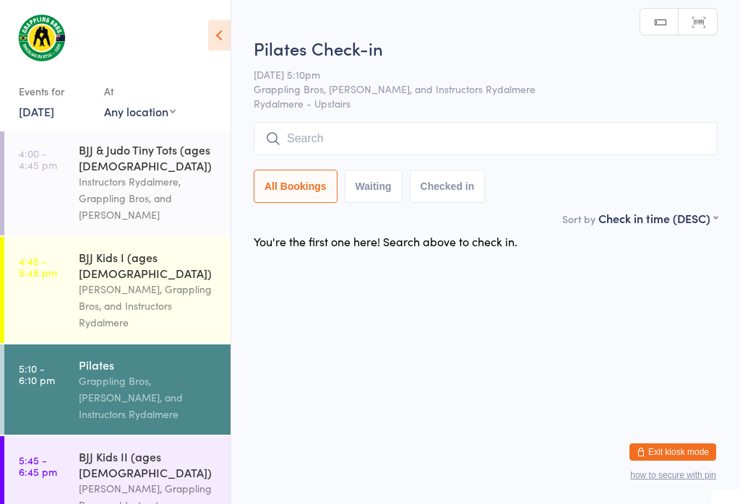
click at [68, 302] on link "4:45 - 5:45 pm BJJ Kids I (ages [DEMOGRAPHIC_DATA]) [PERSON_NAME], Grappling Br…" at bounding box center [117, 290] width 226 height 106
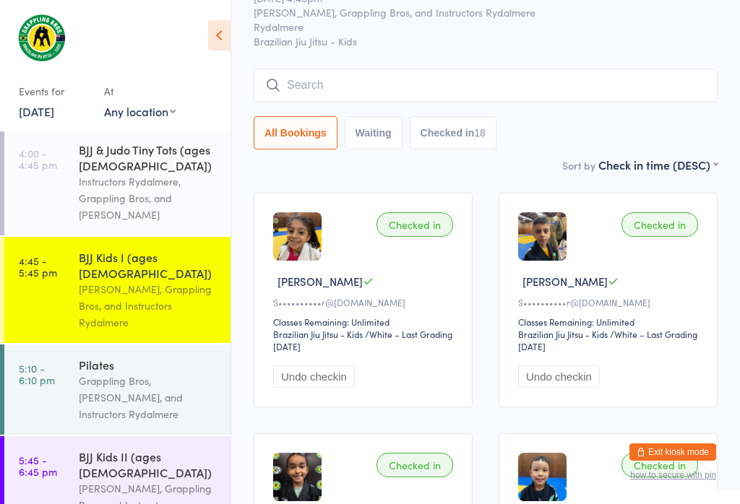
scroll to position [59, 0]
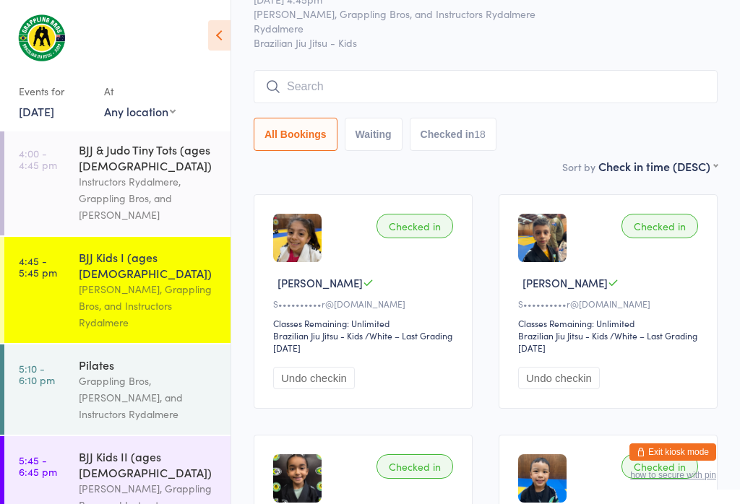
click at [166, 480] on div "[PERSON_NAME], Grappling Bros, and Instructors Rydalmere" at bounding box center [148, 505] width 139 height 50
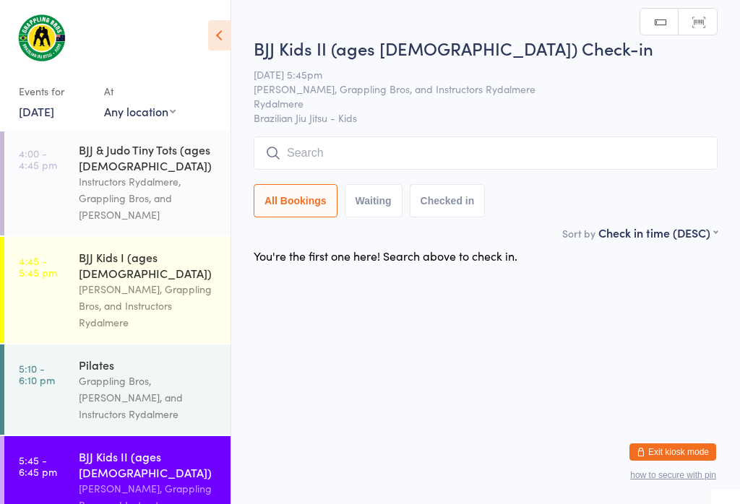
click at [654, 153] on input "search" at bounding box center [486, 153] width 464 height 33
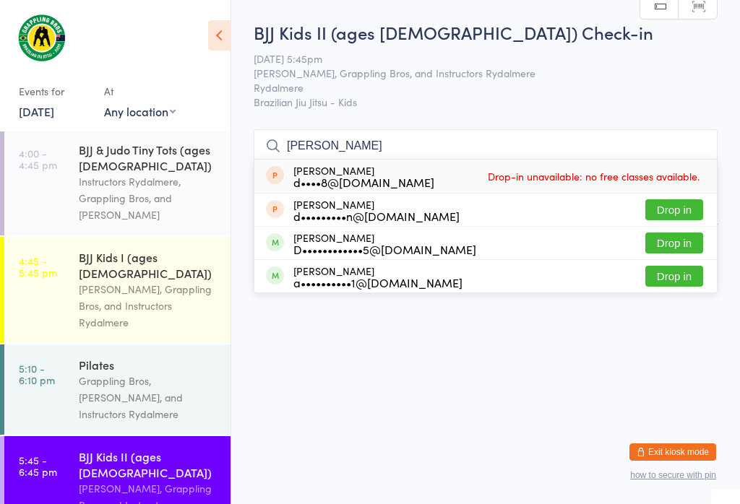
type input "[PERSON_NAME]"
click at [683, 233] on button "Drop in" at bounding box center [674, 243] width 58 height 21
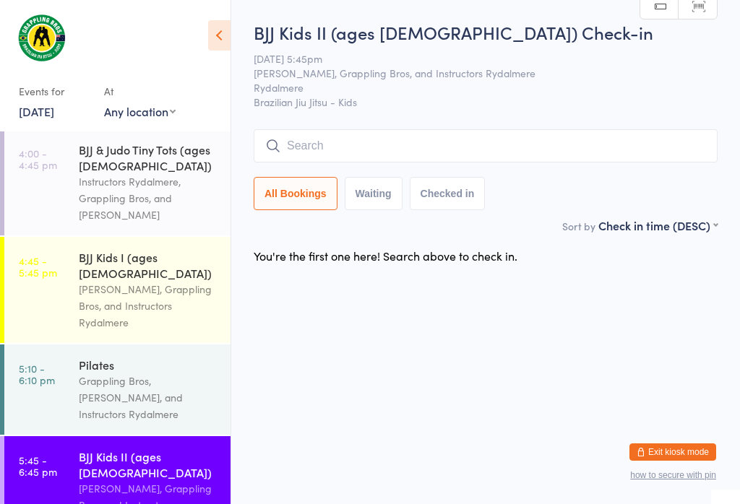
scroll to position [0, 0]
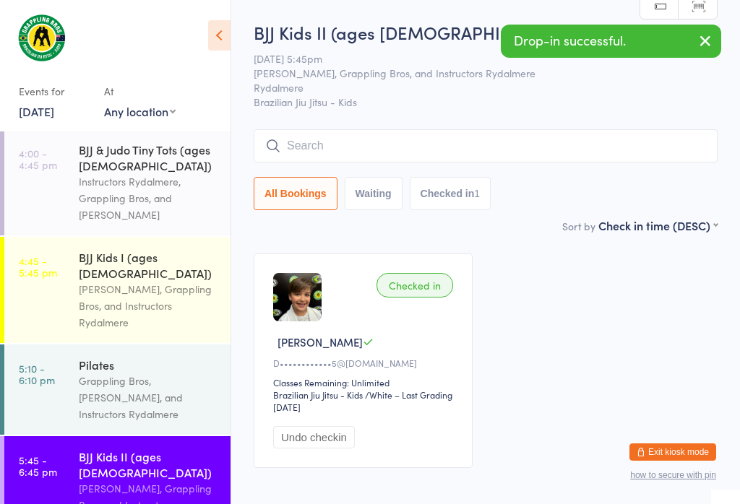
click at [578, 132] on input "search" at bounding box center [486, 145] width 464 height 33
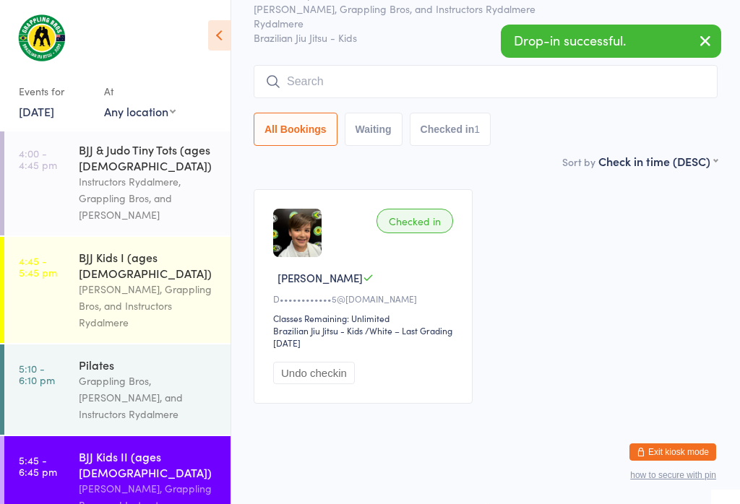
scroll to position [131, 0]
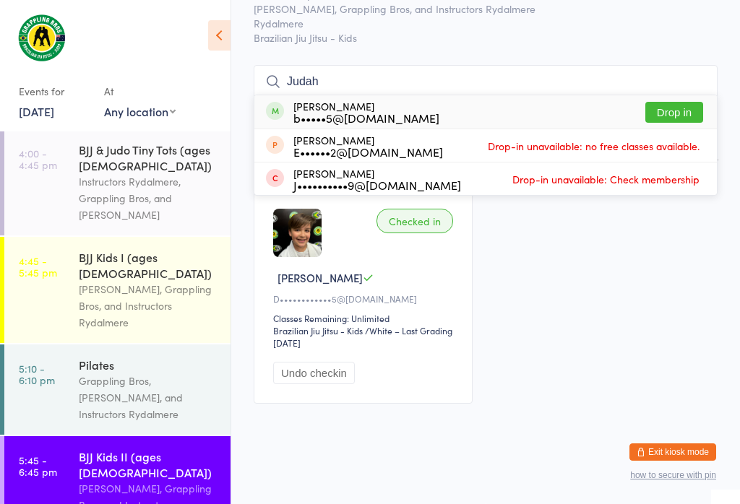
type input "Judah"
click at [675, 102] on button "Drop in" at bounding box center [674, 112] width 58 height 21
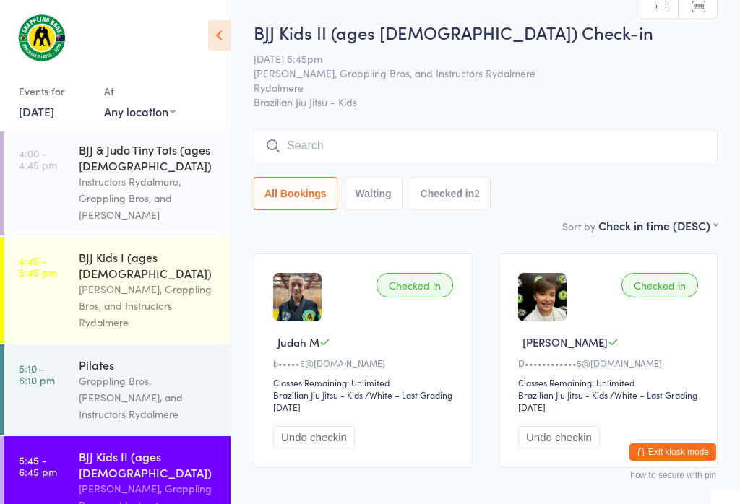
scroll to position [0, 0]
click at [469, 134] on input "search" at bounding box center [486, 145] width 464 height 33
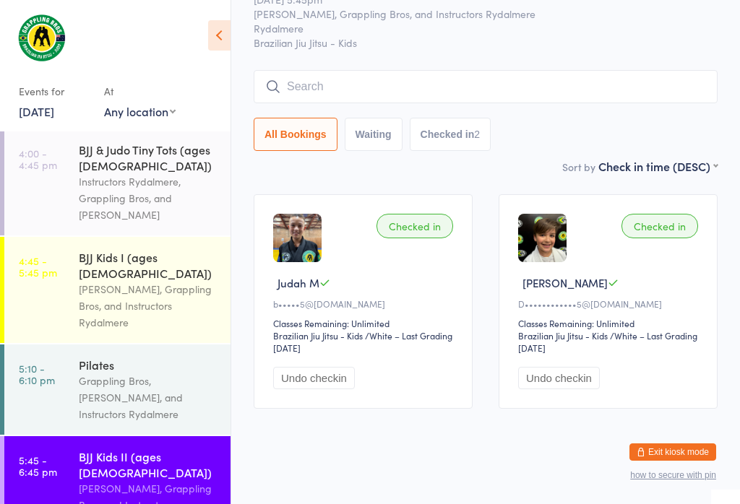
scroll to position [131, 0]
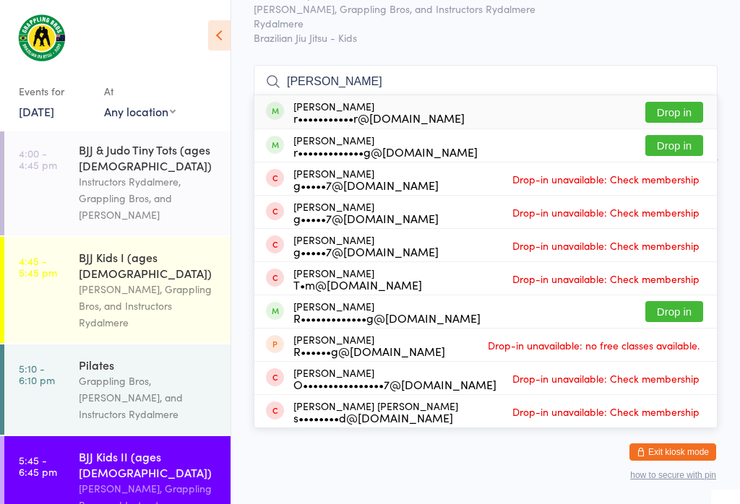
type input "[PERSON_NAME]"
click at [683, 102] on button "Drop in" at bounding box center [674, 112] width 58 height 21
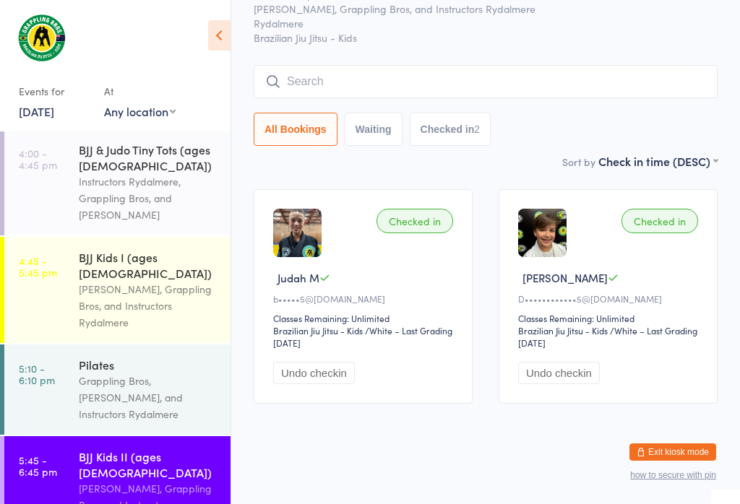
scroll to position [77, 0]
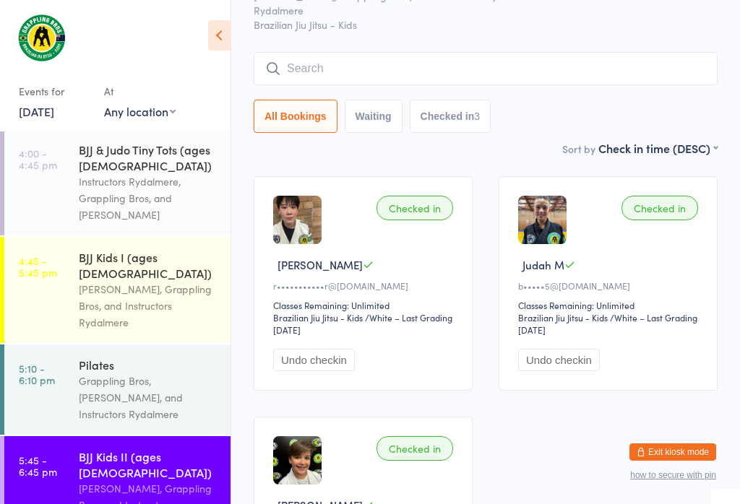
click at [278, 56] on input "search" at bounding box center [486, 68] width 464 height 33
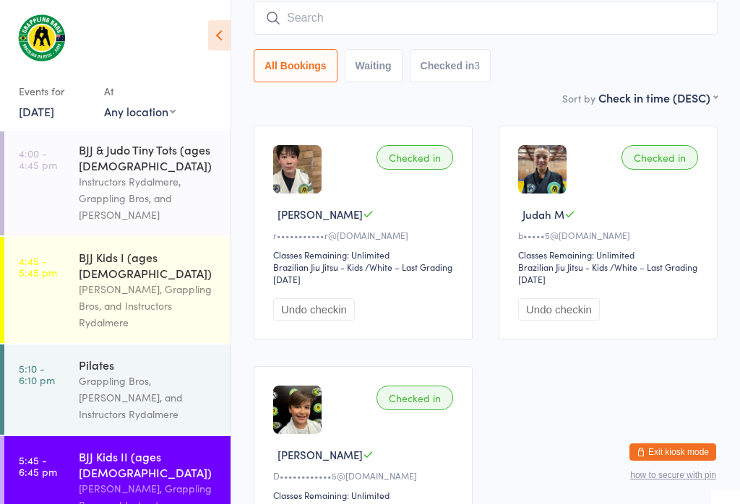
scroll to position [131, 0]
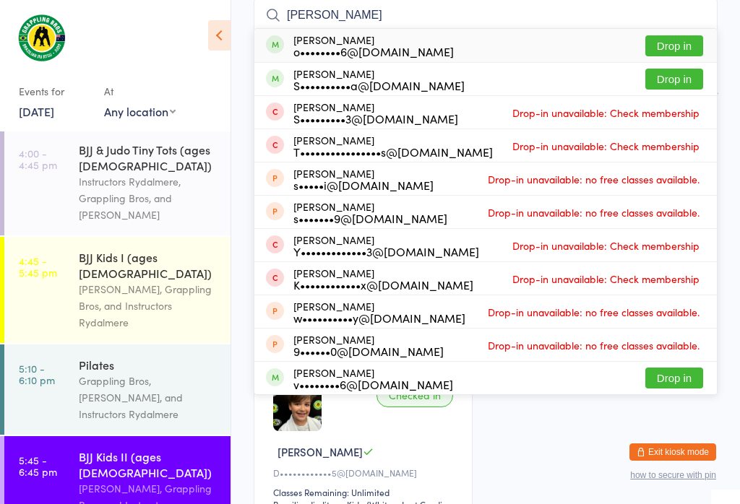
type input "[PERSON_NAME]"
click at [695, 36] on button "Drop in" at bounding box center [674, 45] width 58 height 21
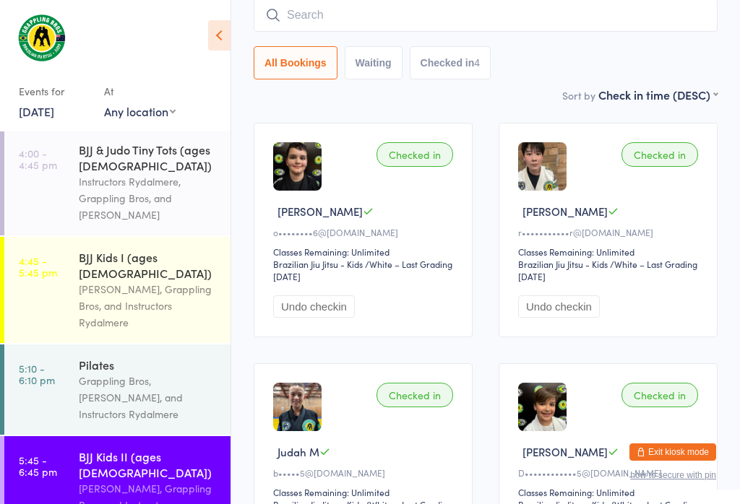
click at [560, 9] on input "search" at bounding box center [486, 15] width 464 height 33
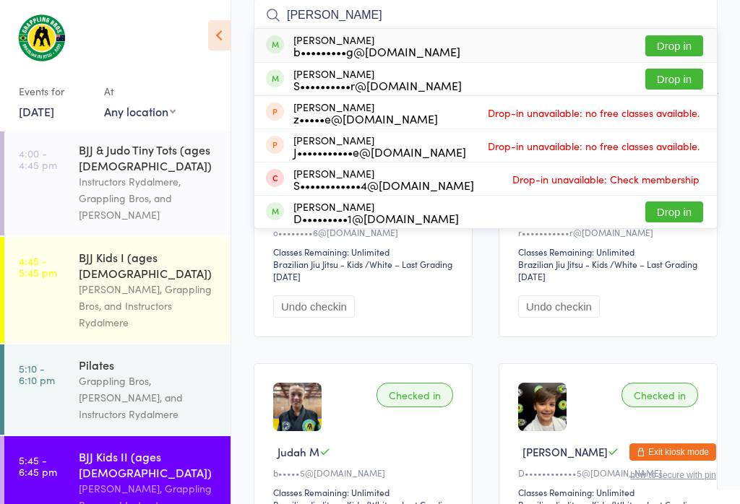
type input "[PERSON_NAME]"
click at [694, 43] on button "Drop in" at bounding box center [674, 45] width 58 height 21
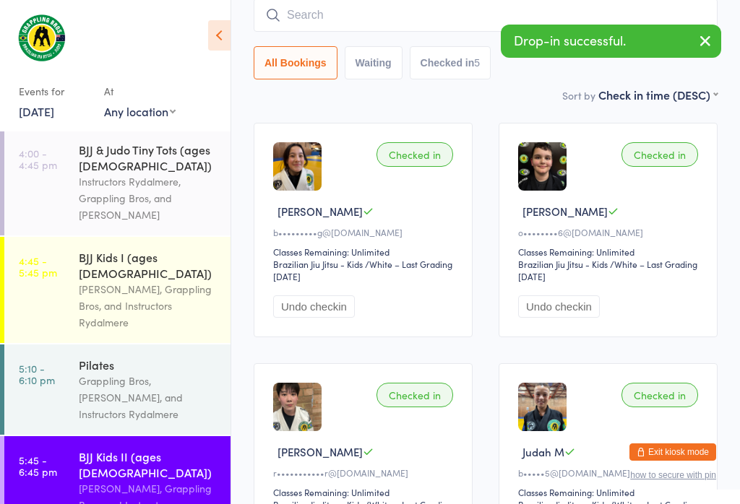
click at [453, 16] on input "search" at bounding box center [486, 15] width 464 height 33
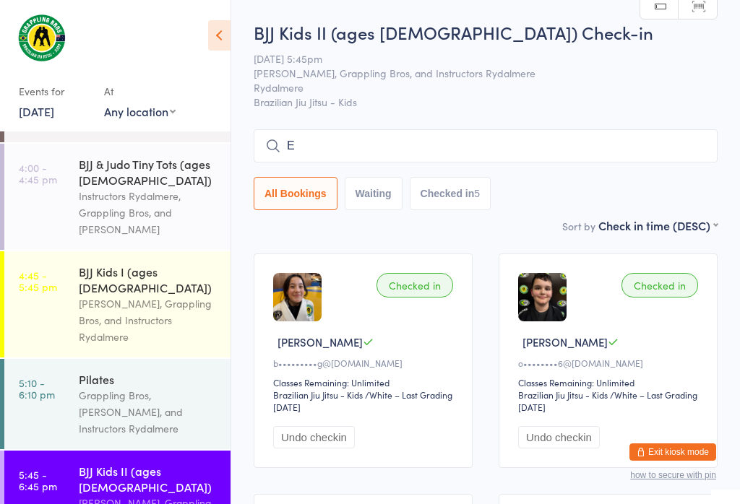
scroll to position [0, 0]
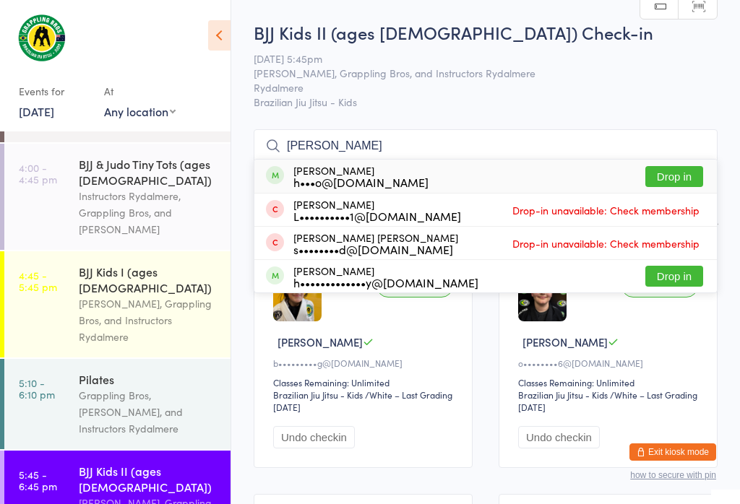
type input "[PERSON_NAME]"
click at [670, 166] on button "Drop in" at bounding box center [674, 176] width 58 height 21
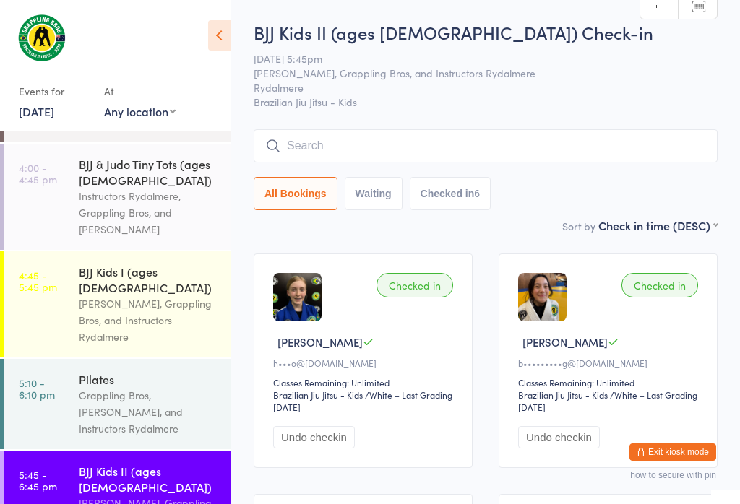
click at [467, 140] on input "search" at bounding box center [486, 145] width 464 height 33
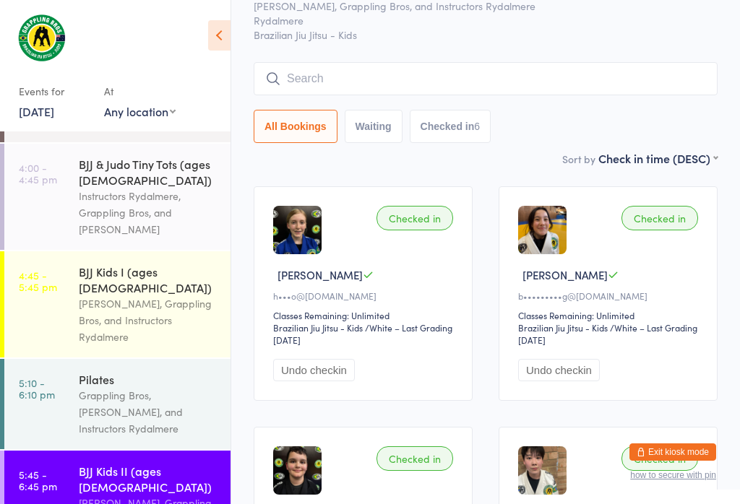
scroll to position [131, 0]
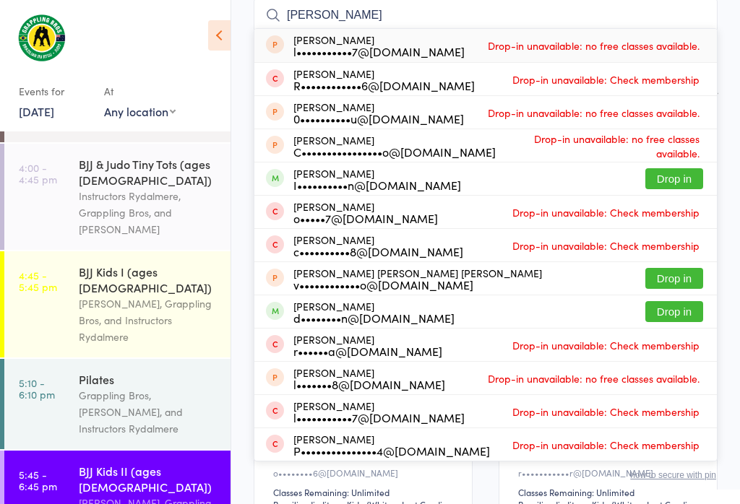
type input "[PERSON_NAME]"
click at [679, 178] on button "Drop in" at bounding box center [674, 178] width 58 height 21
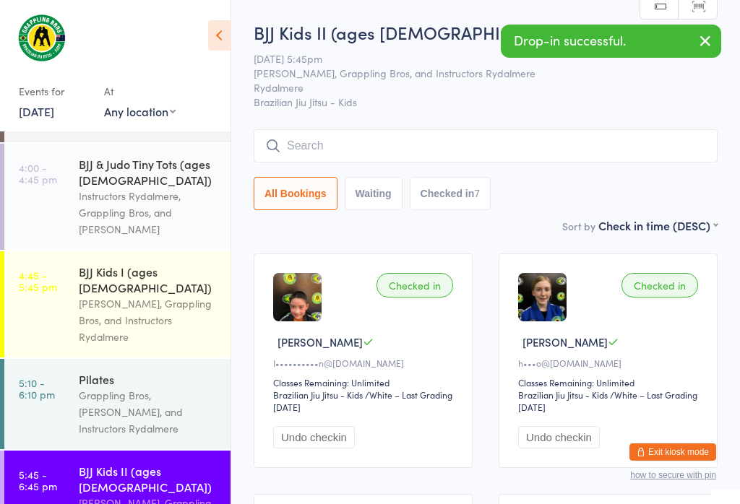
scroll to position [0, 0]
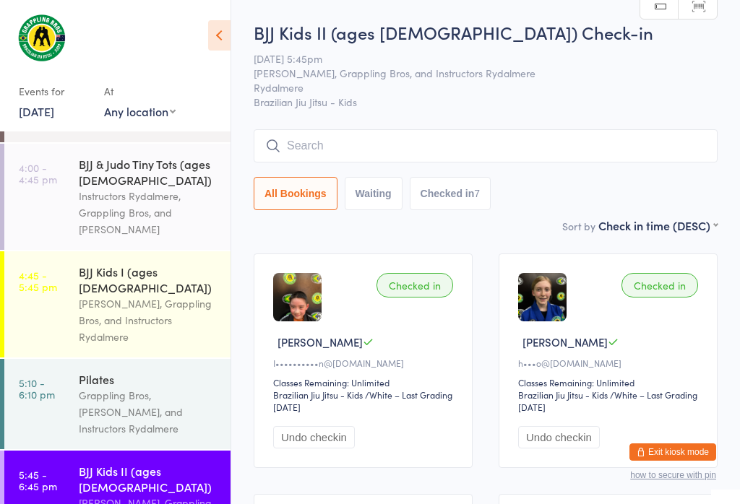
click at [313, 140] on input "search" at bounding box center [486, 145] width 464 height 33
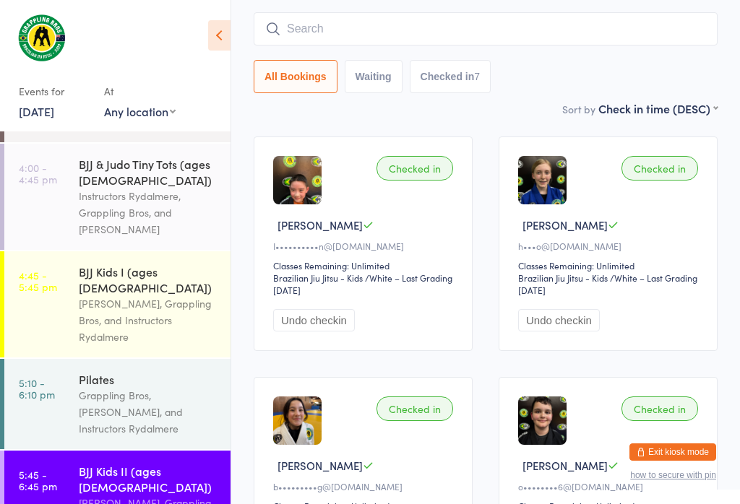
scroll to position [131, 0]
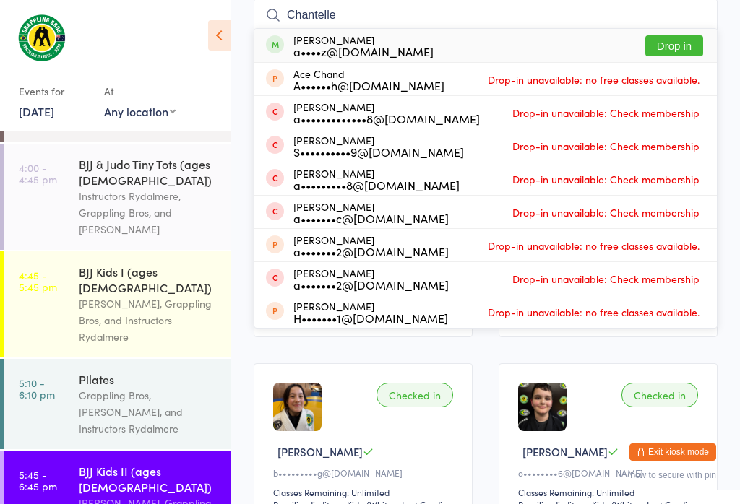
type input "Chantelle"
click at [689, 42] on button "Drop in" at bounding box center [674, 45] width 58 height 21
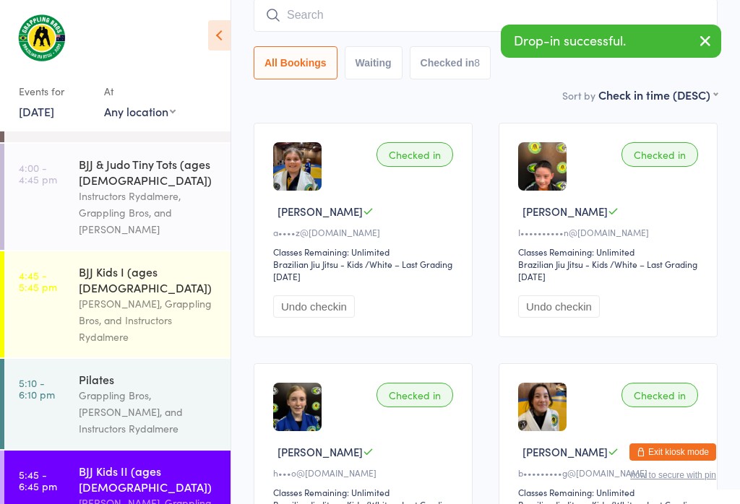
scroll to position [110, 0]
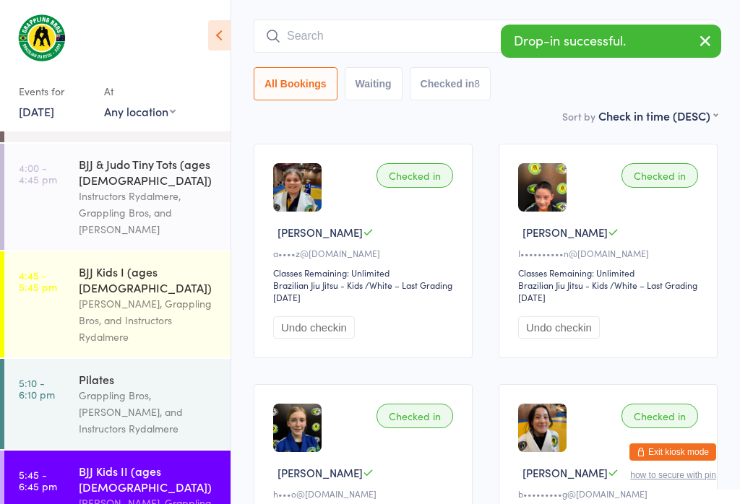
click at [357, 43] on input "search" at bounding box center [486, 36] width 464 height 33
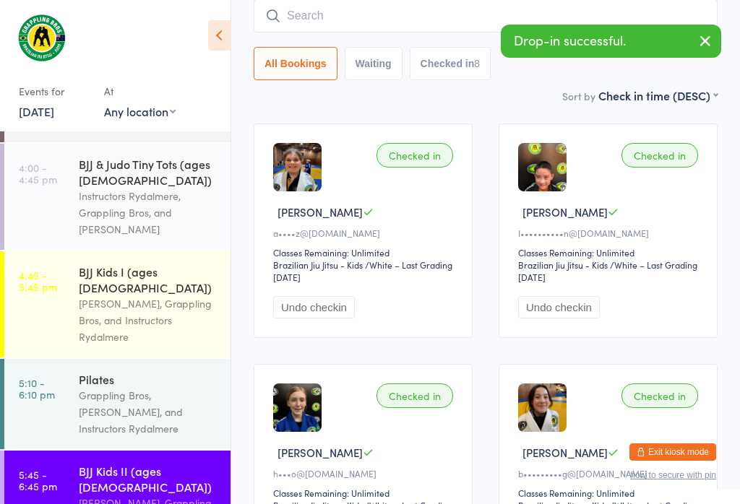
scroll to position [131, 0]
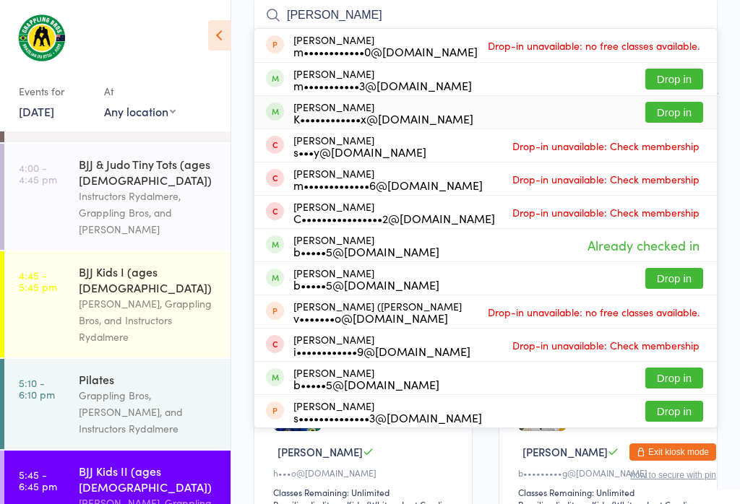
type input "[PERSON_NAME]"
click at [661, 108] on button "Drop in" at bounding box center [674, 112] width 58 height 21
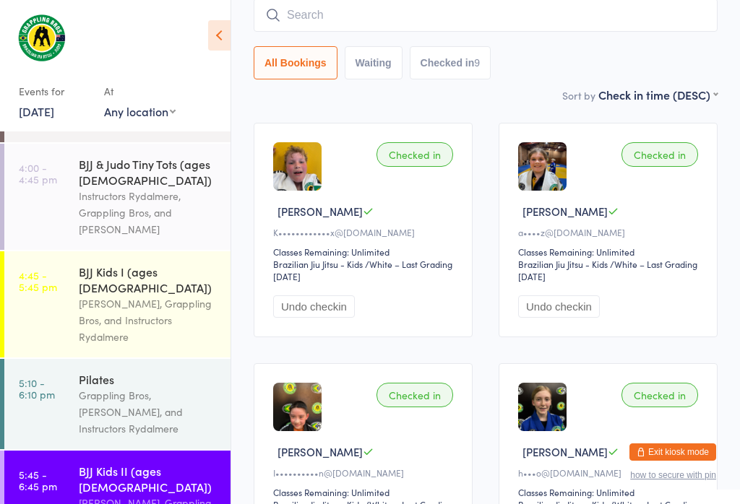
click at [307, 32] on input "search" at bounding box center [486, 15] width 464 height 33
click at [333, 22] on input "search" at bounding box center [486, 15] width 464 height 33
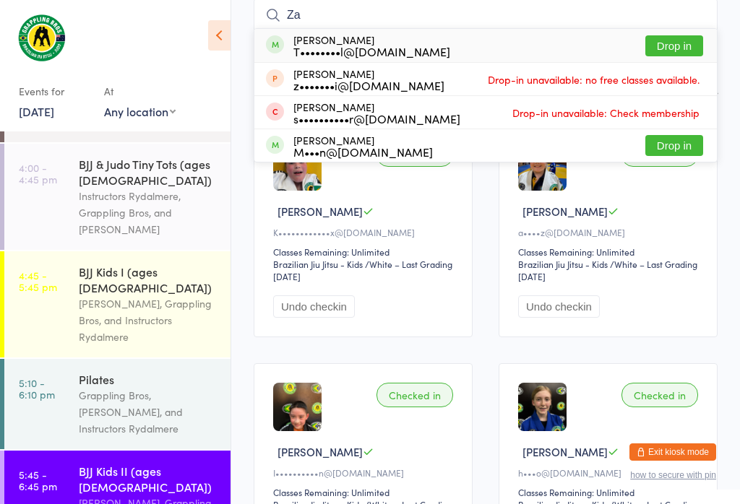
type input "Za"
click at [671, 53] on button "Drop in" at bounding box center [674, 45] width 58 height 21
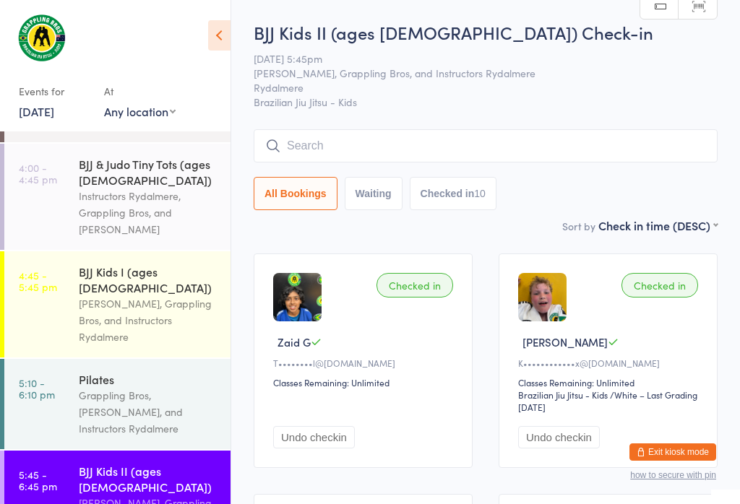
scroll to position [0, 0]
click at [415, 136] on input "search" at bounding box center [486, 145] width 464 height 33
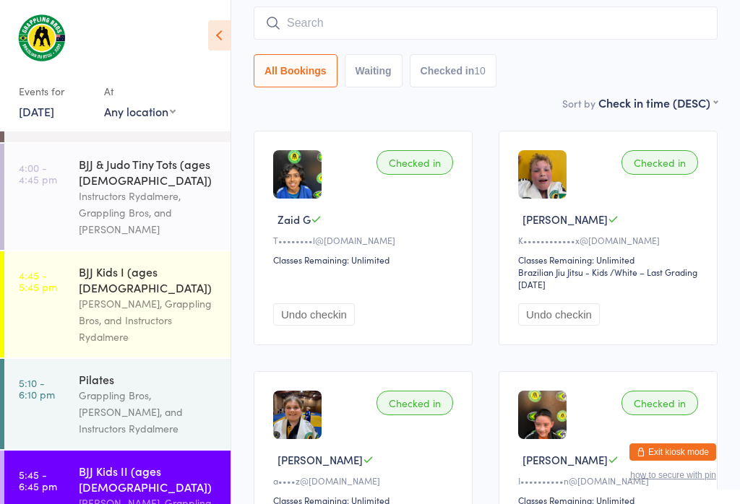
scroll to position [131, 0]
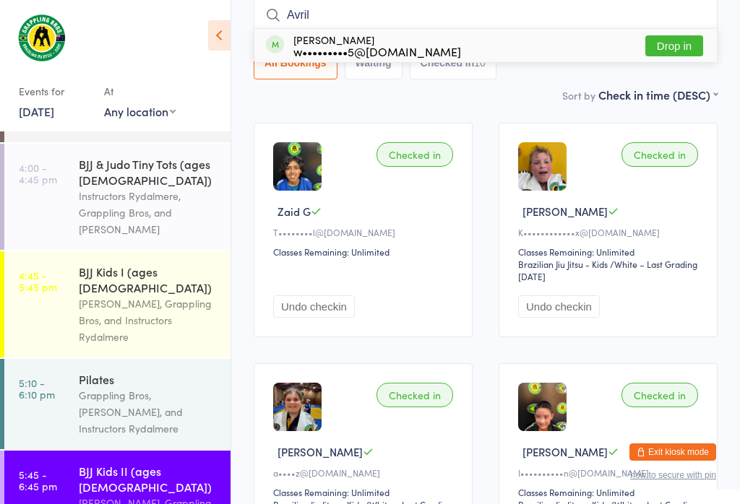
type input "Avril"
click at [688, 38] on button "Drop in" at bounding box center [674, 45] width 58 height 21
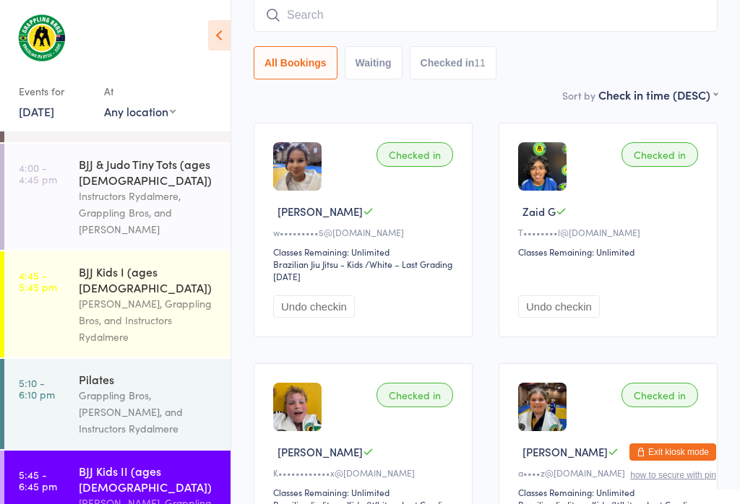
click at [314, 7] on input "search" at bounding box center [486, 15] width 464 height 33
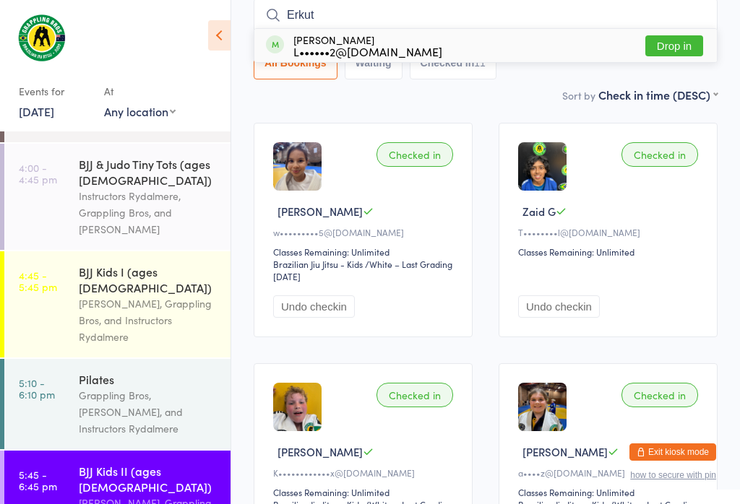
type input "Erkut"
click at [688, 40] on button "Drop in" at bounding box center [674, 45] width 58 height 21
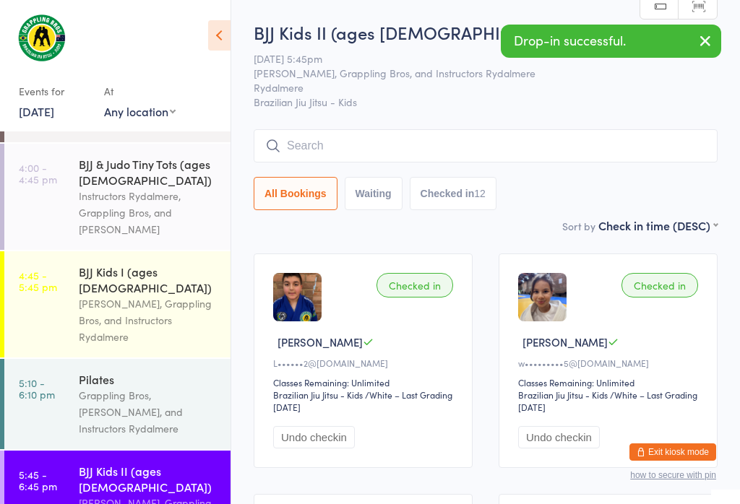
scroll to position [0, 0]
click at [356, 150] on input "search" at bounding box center [486, 145] width 464 height 33
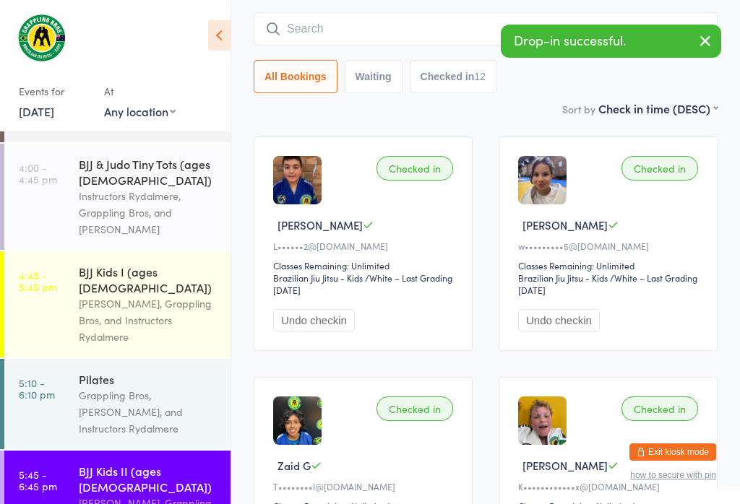
scroll to position [131, 0]
